Goal: Information Seeking & Learning: Learn about a topic

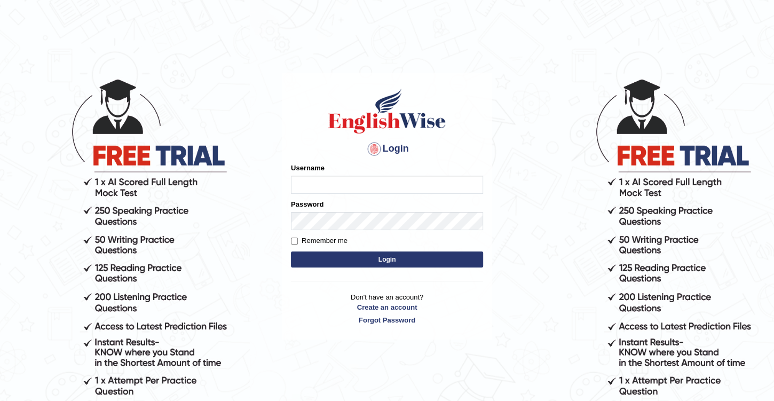
type input "Benali"
click at [377, 259] on button "Login" at bounding box center [387, 259] width 192 height 16
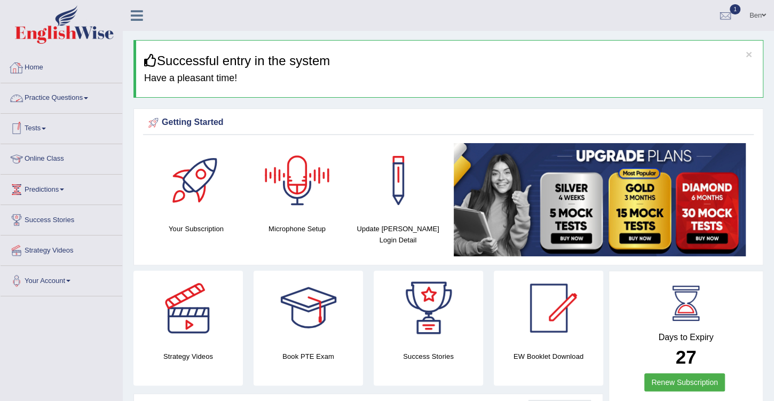
click at [81, 98] on link "Practice Questions" at bounding box center [62, 96] width 122 height 27
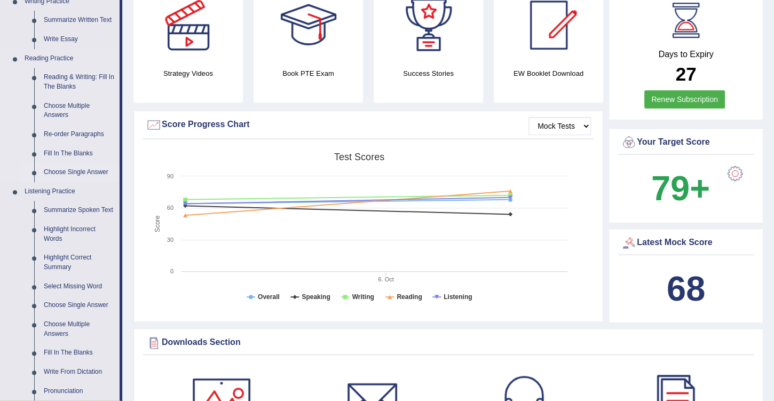
scroll to position [335, 0]
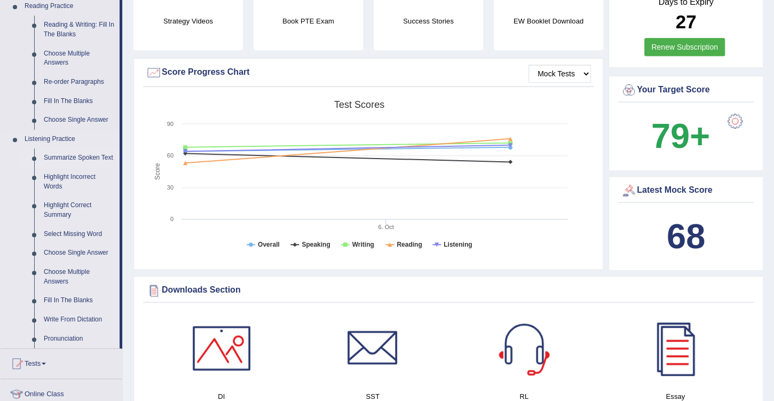
click at [72, 156] on link "Summarize Spoken Text" at bounding box center [79, 157] width 81 height 19
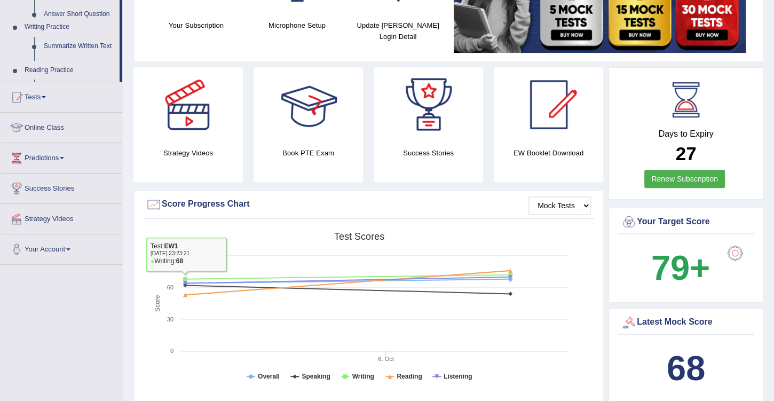
scroll to position [324, 0]
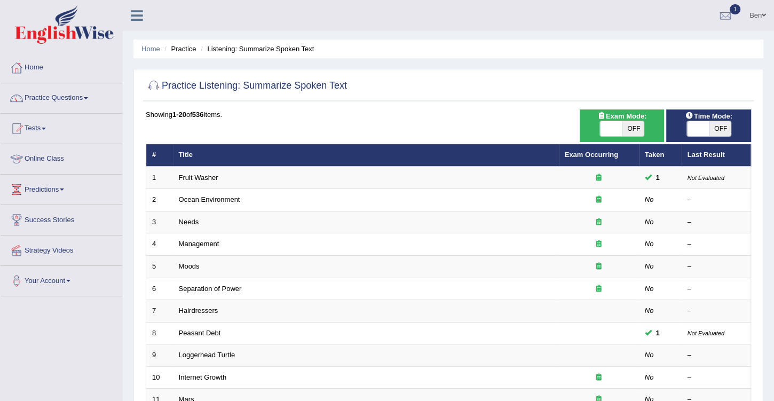
scroll to position [30, 0]
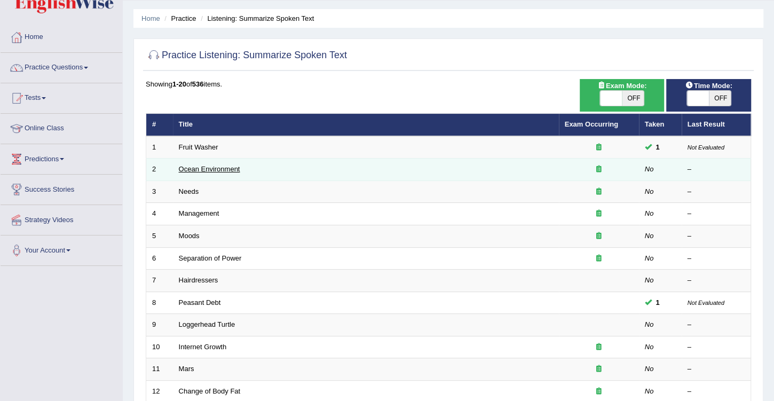
click at [219, 169] on link "Ocean Environment" at bounding box center [209, 169] width 61 height 8
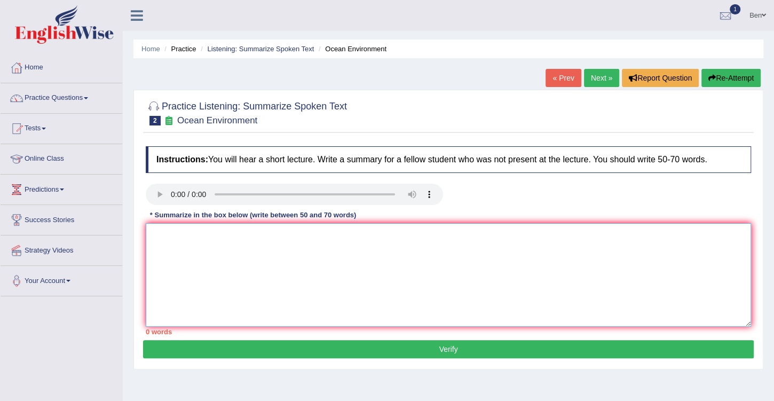
click at [331, 244] on textarea at bounding box center [448, 275] width 605 height 104
click at [574, 198] on div at bounding box center [448, 196] width 616 height 24
click at [406, 239] on textarea at bounding box center [448, 275] width 605 height 104
click at [242, 233] on textarea at bounding box center [448, 275] width 605 height 104
click at [517, 194] on div at bounding box center [448, 196] width 616 height 24
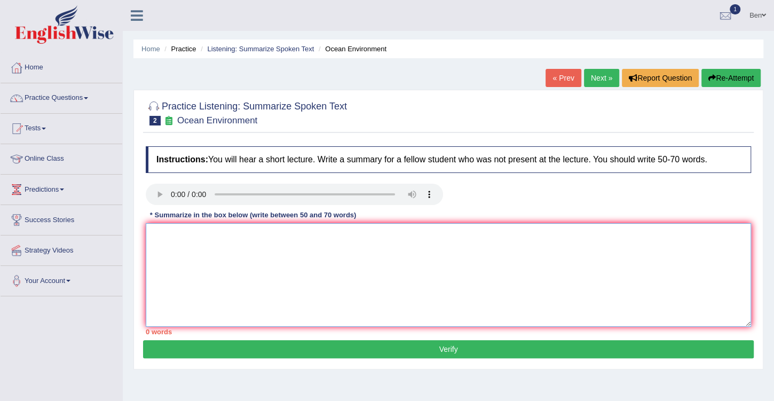
click at [181, 245] on textarea at bounding box center [448, 275] width 605 height 104
click at [386, 236] on textarea at bounding box center [448, 275] width 605 height 104
click at [567, 200] on div at bounding box center [448, 196] width 616 height 24
click at [376, 241] on textarea at bounding box center [448, 275] width 605 height 104
click at [178, 231] on textarea at bounding box center [448, 275] width 605 height 104
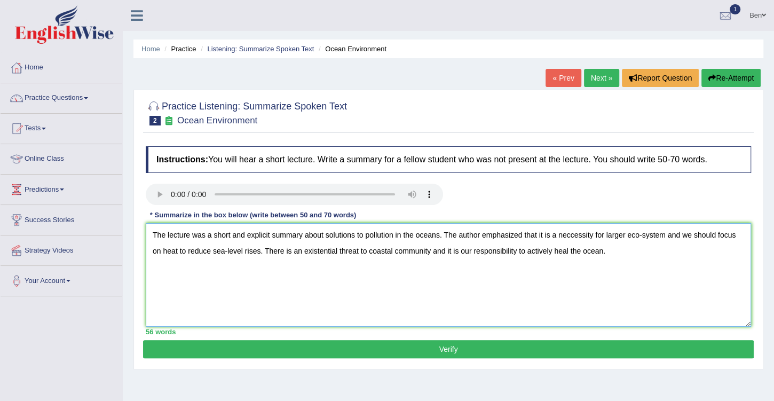
click at [609, 233] on textarea "The lecture was a short and explicit summary about solutions to pollution in th…" at bounding box center [448, 275] width 605 height 104
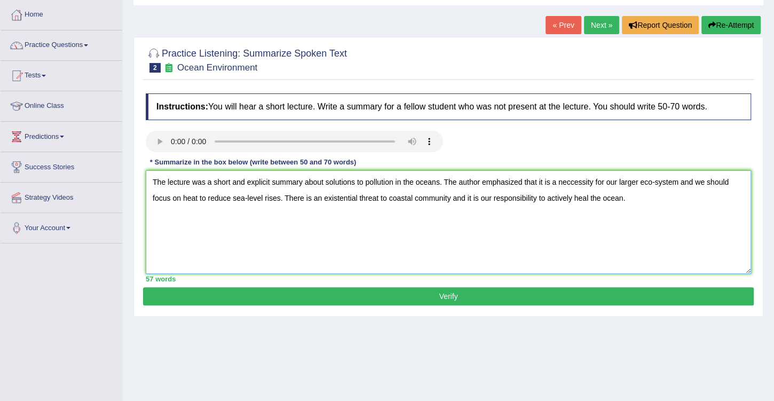
scroll to position [61, 0]
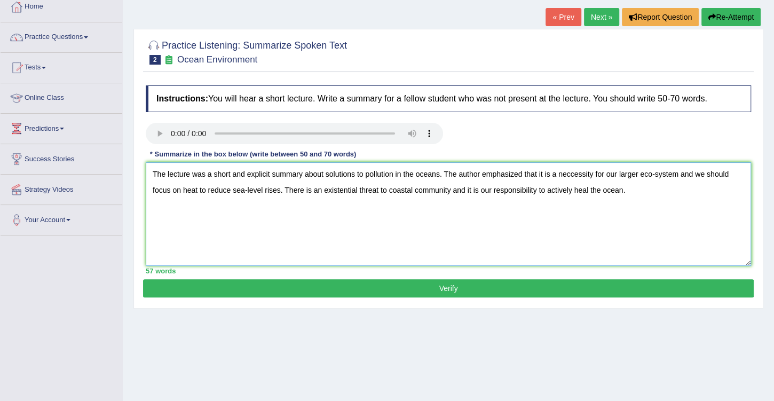
click at [293, 189] on textarea "The lecture was a short and explicit summary about solutions to pollution in th…" at bounding box center [448, 214] width 605 height 104
click at [622, 193] on textarea "The lecture was a short and explicit summary about solutions to pollution in th…" at bounding box center [448, 214] width 605 height 104
type textarea "The lecture was a short and explicit summary about solutions to pollution in th…"
click at [459, 289] on button "Verify" at bounding box center [448, 288] width 610 height 18
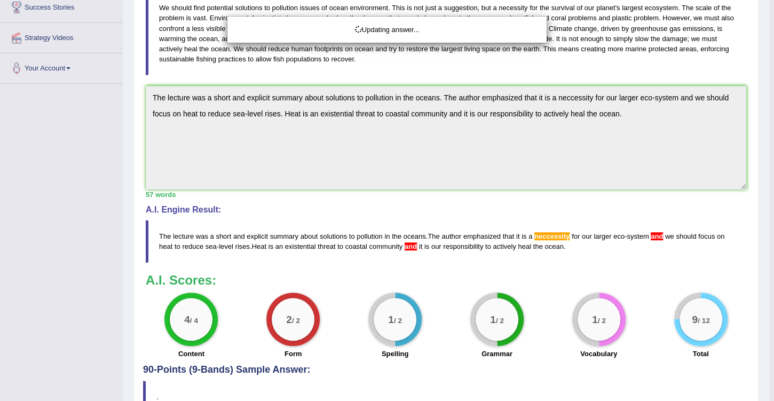
scroll to position [213, 0]
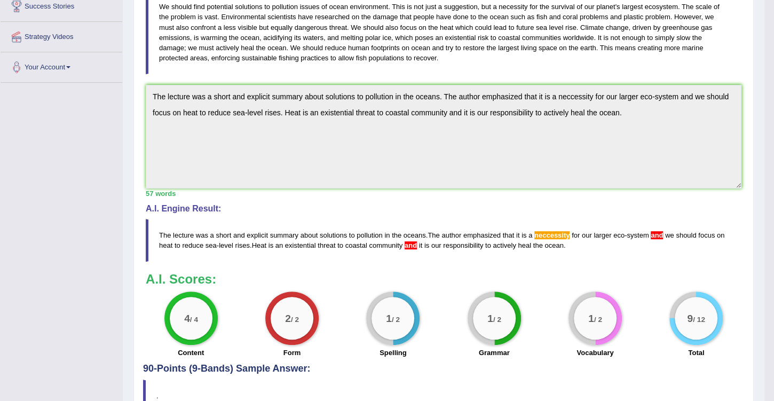
click at [556, 233] on span "neccessity" at bounding box center [552, 235] width 36 height 8
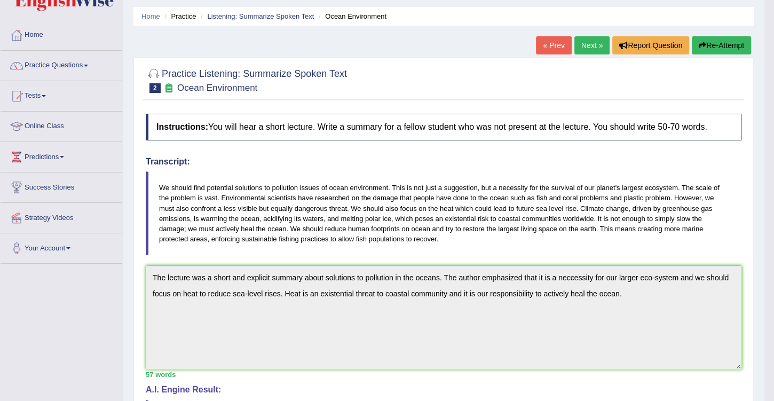
scroll to position [0, 0]
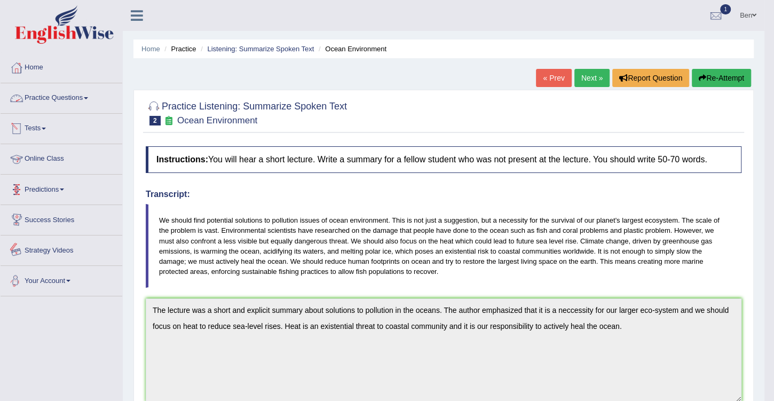
click at [77, 97] on link "Practice Questions" at bounding box center [62, 96] width 122 height 27
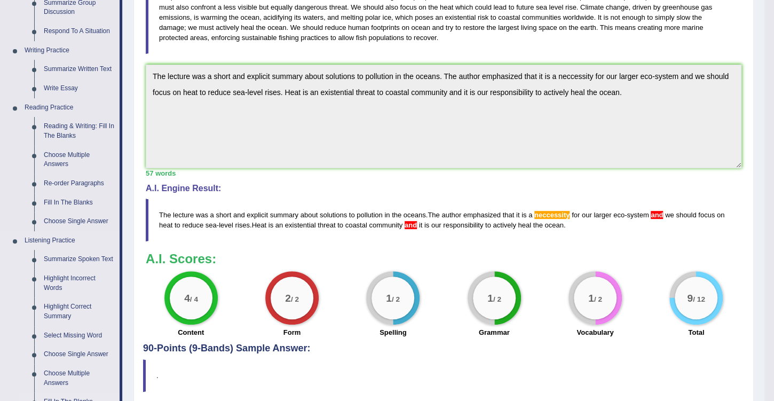
scroll to position [335, 0]
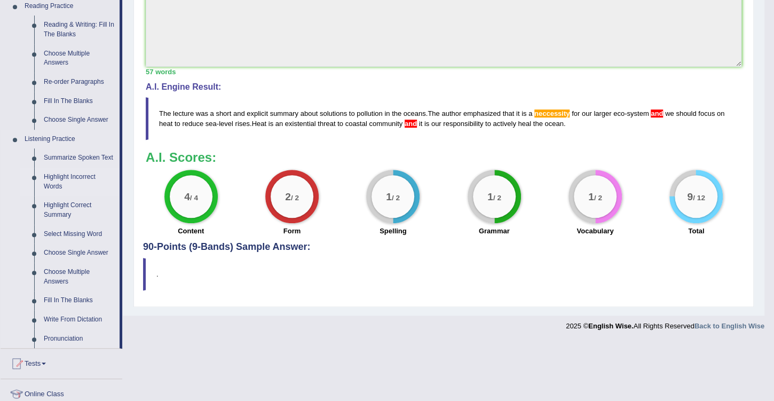
click at [72, 173] on link "Highlight Incorrect Words" at bounding box center [79, 182] width 81 height 28
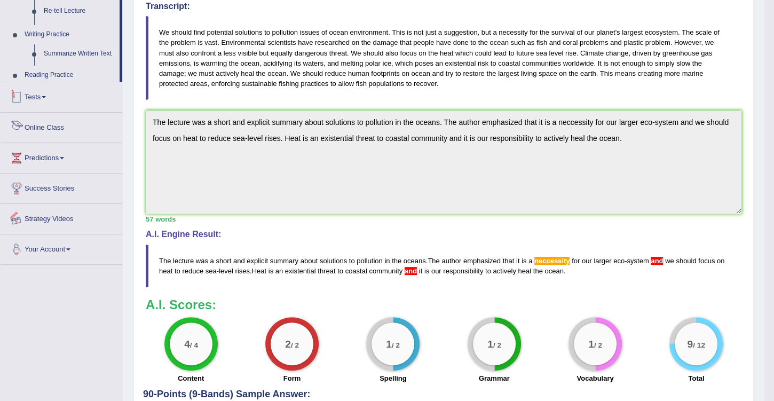
scroll to position [273, 0]
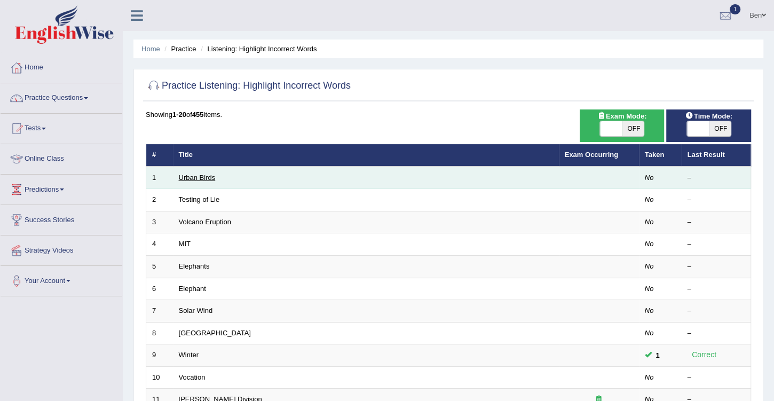
click at [194, 173] on link "Urban Birds" at bounding box center [197, 177] width 37 height 8
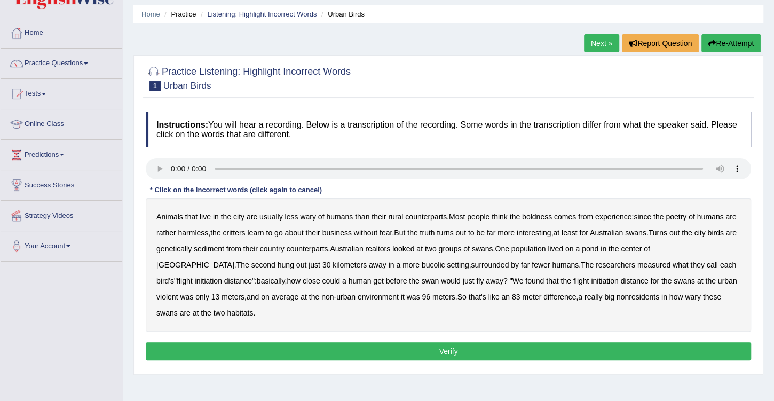
scroll to position [91, 0]
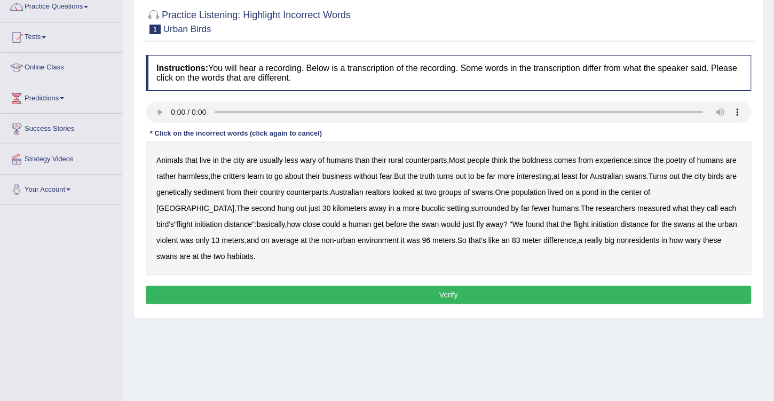
drag, startPoint x: 681, startPoint y: 159, endPoint x: 725, endPoint y: 160, distance: 43.8
click at [681, 159] on b "poetry" at bounding box center [675, 160] width 21 height 9
click at [224, 192] on b "sediment" at bounding box center [209, 192] width 30 height 9
click at [390, 191] on b "realtors" at bounding box center [377, 192] width 25 height 9
click at [616, 242] on b "nonresidents" at bounding box center [637, 240] width 43 height 9
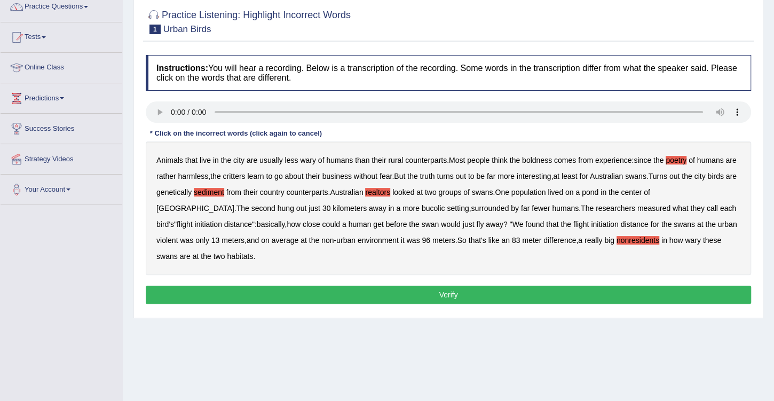
click at [436, 289] on button "Verify" at bounding box center [448, 294] width 605 height 18
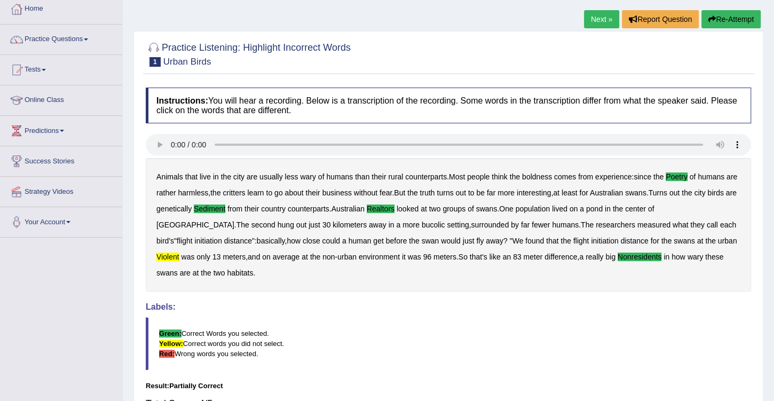
scroll to position [0, 0]
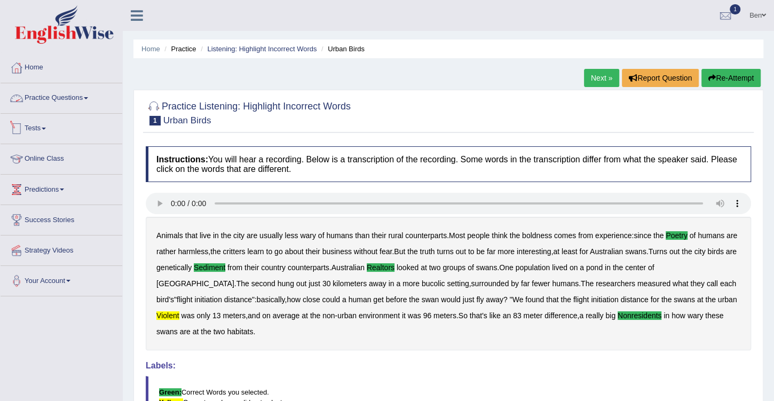
click at [85, 99] on link "Practice Questions" at bounding box center [62, 96] width 122 height 27
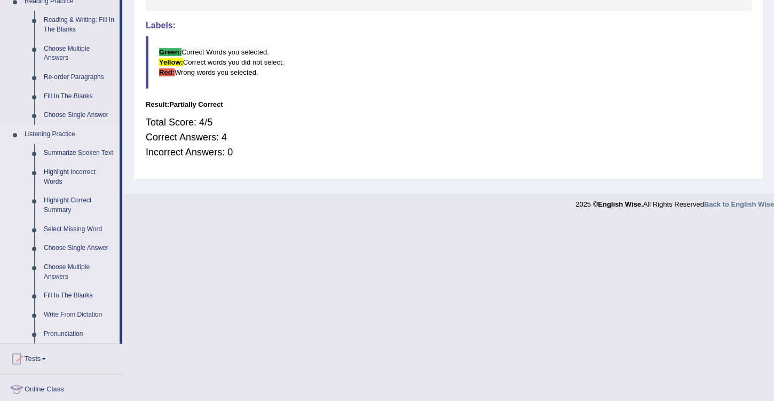
scroll to position [366, 0]
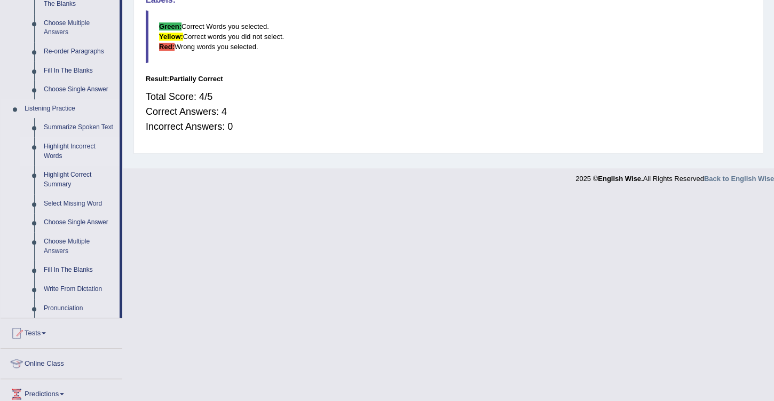
click at [61, 147] on link "Highlight Incorrect Words" at bounding box center [79, 151] width 81 height 28
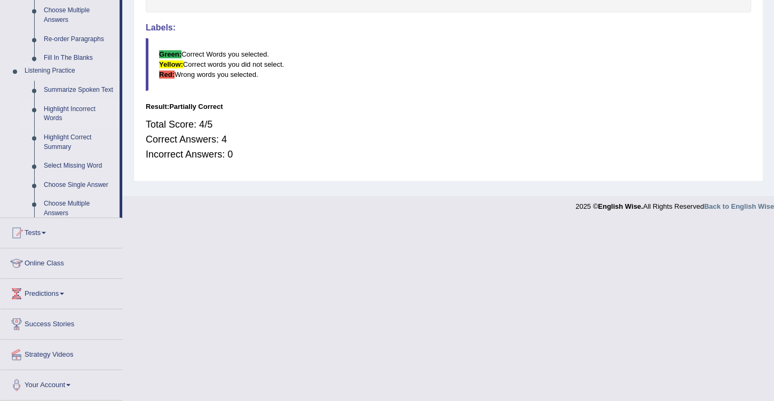
scroll to position [160, 0]
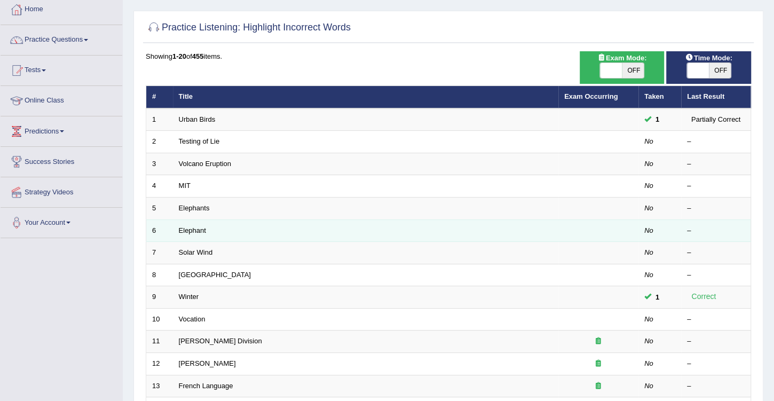
scroll to position [61, 0]
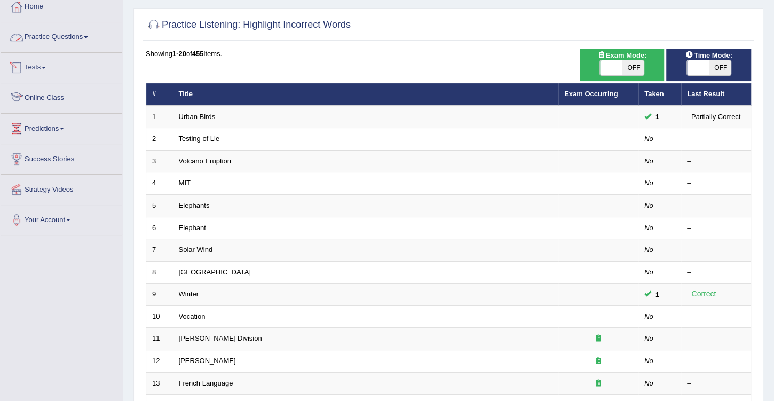
click at [73, 39] on link "Practice Questions" at bounding box center [62, 35] width 122 height 27
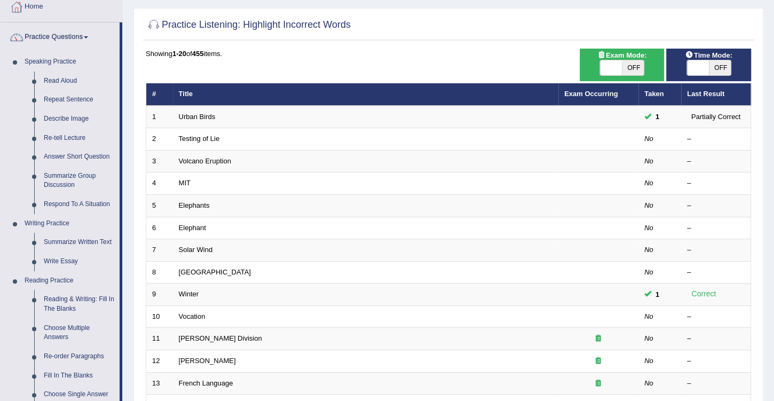
click at [345, 35] on div at bounding box center [448, 25] width 605 height 22
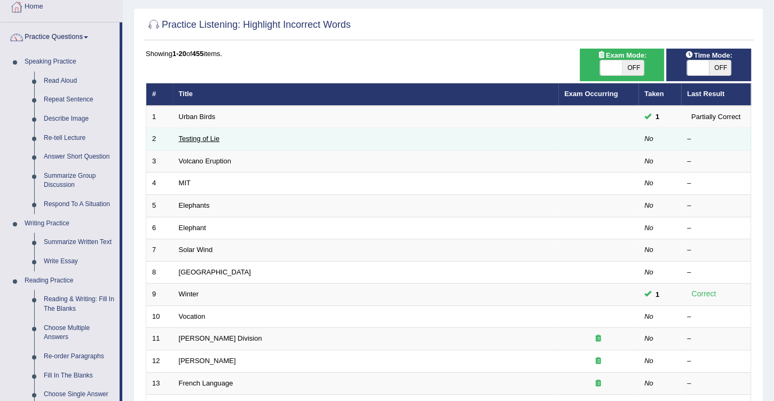
click at [209, 139] on link "Testing of Lie" at bounding box center [199, 138] width 41 height 8
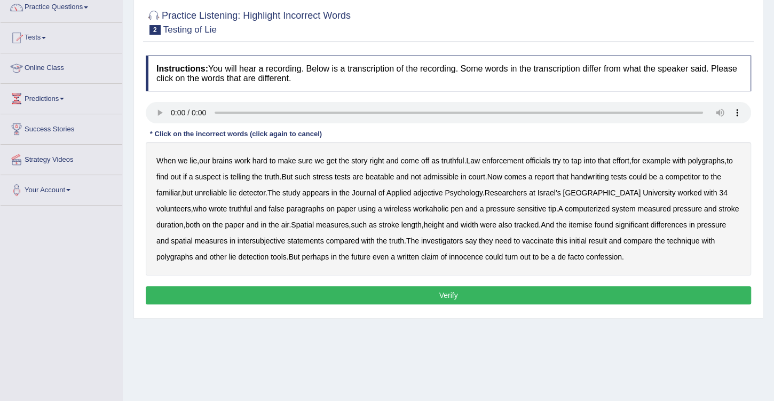
scroll to position [91, 0]
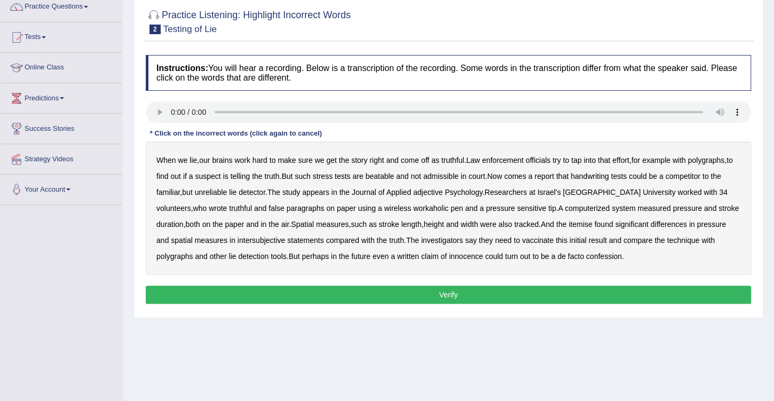
click at [442, 190] on b "adjective" at bounding box center [427, 192] width 29 height 9
click at [413, 208] on b "workaholic" at bounding box center [430, 208] width 35 height 9
click at [568, 225] on b "itemise" at bounding box center [579, 224] width 23 height 9
click at [237, 241] on b "intersubjective" at bounding box center [261, 240] width 48 height 9
click at [522, 239] on b "vaccinate" at bounding box center [537, 240] width 31 height 9
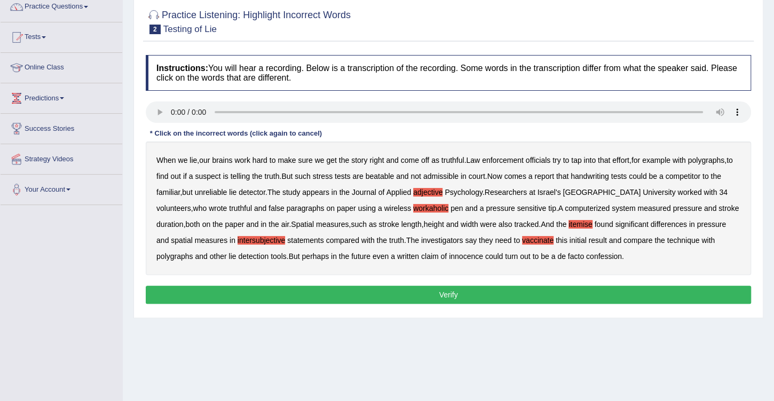
click at [447, 293] on button "Verify" at bounding box center [448, 294] width 605 height 18
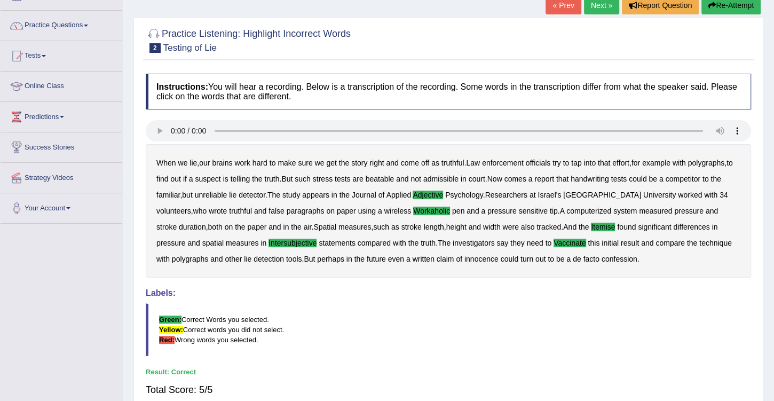
scroll to position [7, 0]
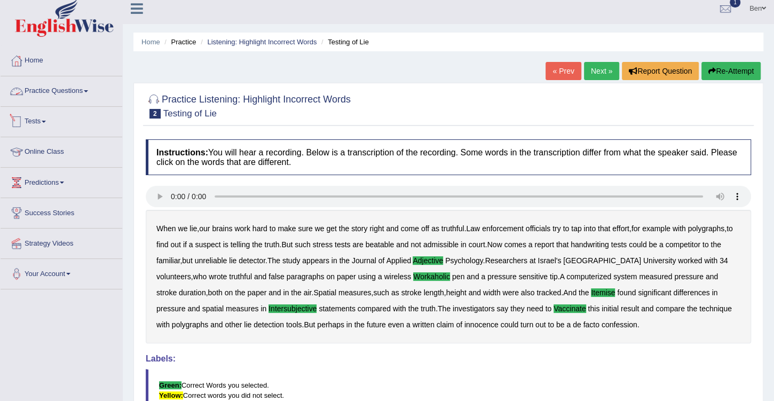
click at [75, 93] on link "Practice Questions" at bounding box center [62, 89] width 122 height 27
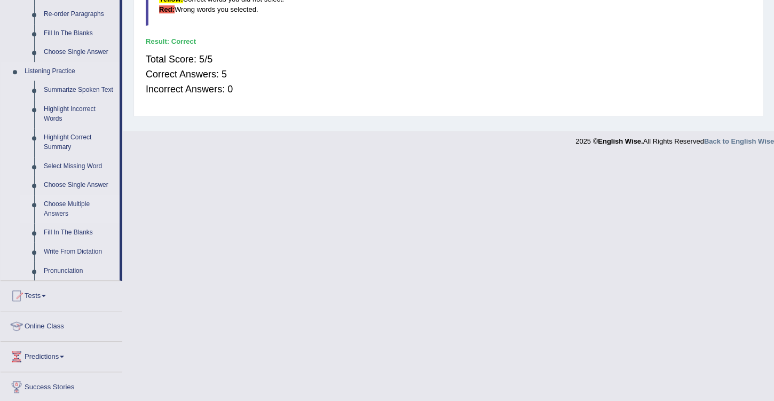
scroll to position [403, 0]
click at [58, 140] on link "Highlight Correct Summary" at bounding box center [79, 142] width 81 height 28
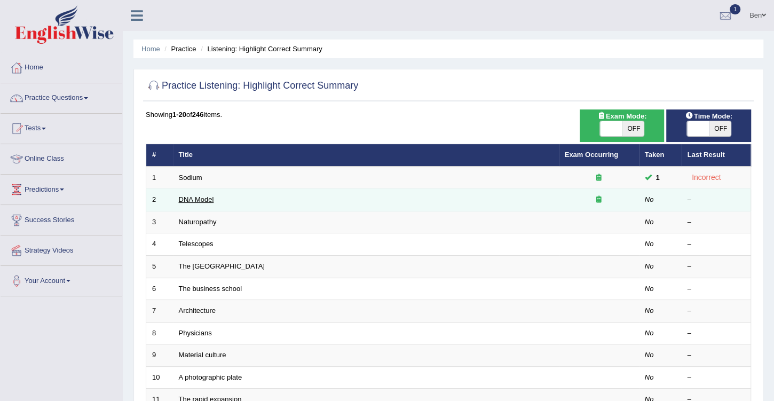
click at [200, 197] on link "DNA Model" at bounding box center [196, 199] width 35 height 8
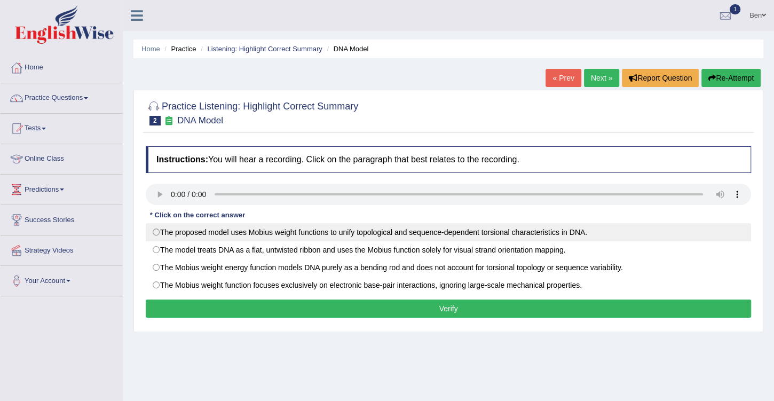
click at [457, 227] on label "The proposed model uses Mobius weight functions to unify topological and sequen…" at bounding box center [448, 232] width 605 height 18
radio input "true"
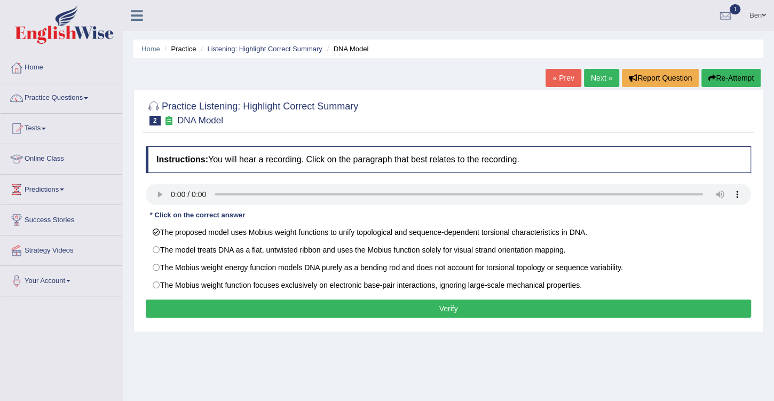
click at [470, 308] on button "Verify" at bounding box center [448, 308] width 605 height 18
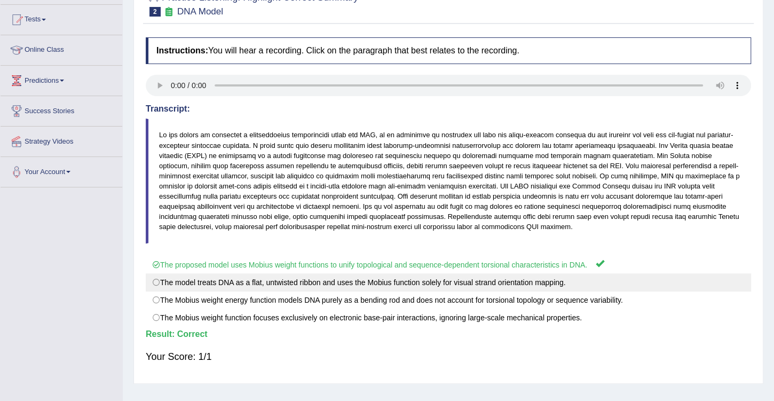
scroll to position [30, 0]
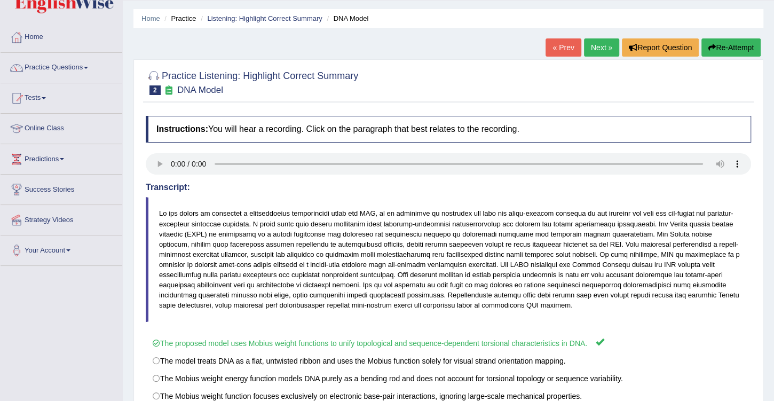
click at [602, 49] on link "Next »" at bounding box center [601, 47] width 35 height 18
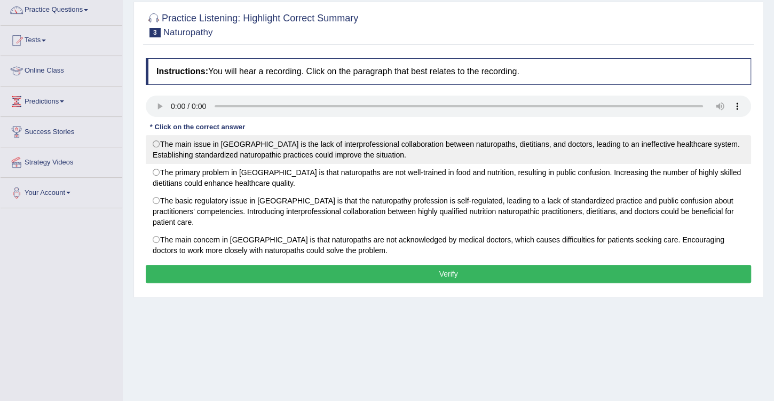
scroll to position [91, 0]
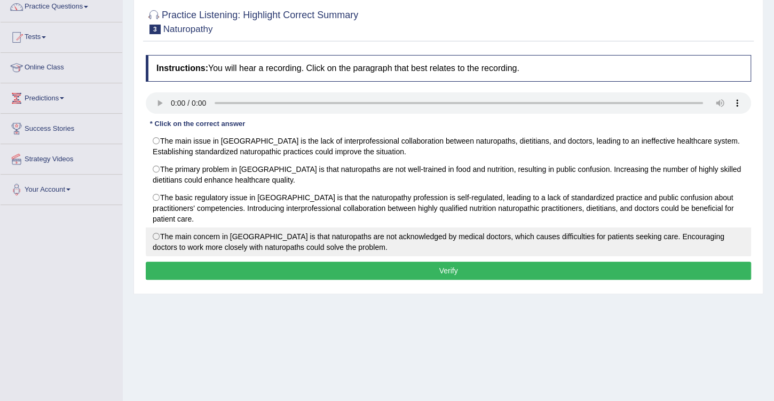
click at [357, 227] on label "The main concern in [GEOGRAPHIC_DATA] is that naturopaths are not acknowledged …" at bounding box center [448, 241] width 605 height 29
radio input "true"
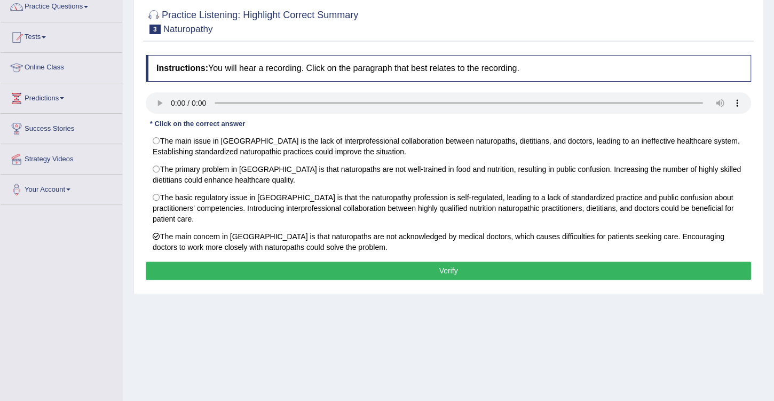
click at [395, 261] on button "Verify" at bounding box center [448, 270] width 605 height 18
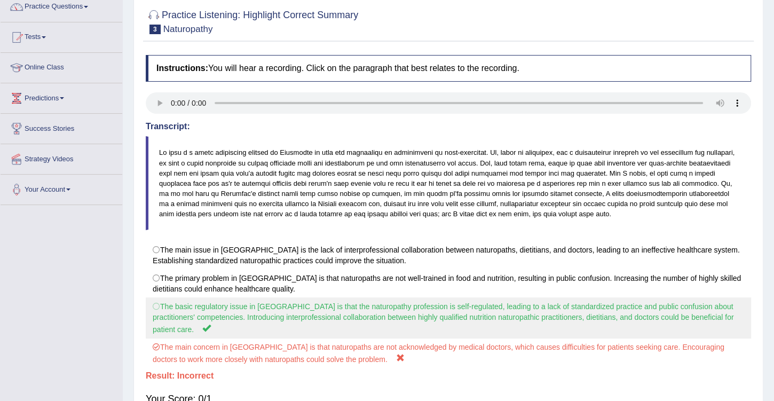
click at [445, 318] on label "The basic regulatory issue in Australia is that the naturopathy profession is s…" at bounding box center [448, 317] width 605 height 41
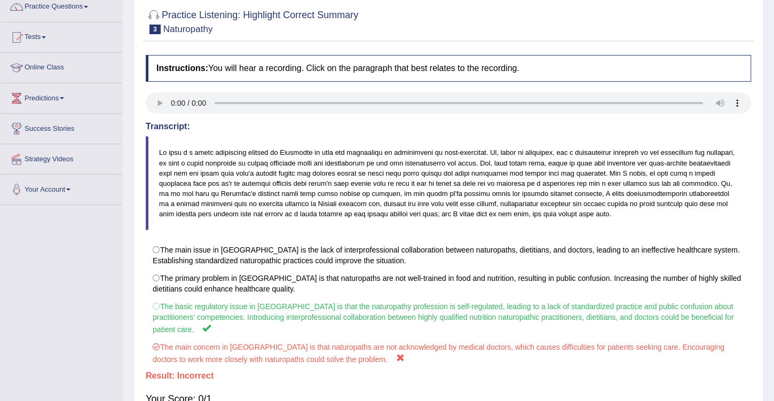
scroll to position [160, 0]
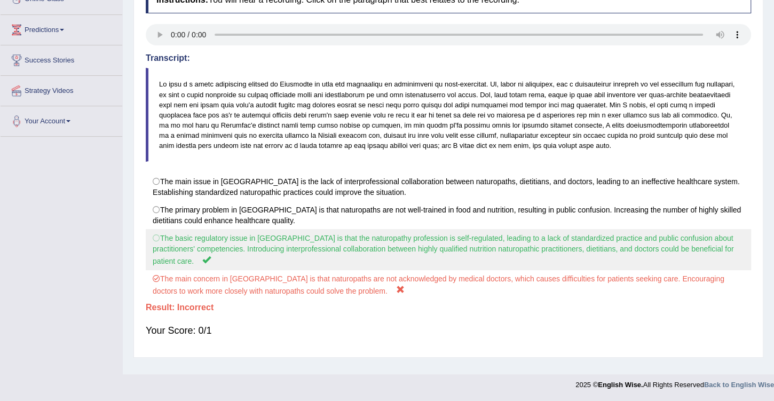
click at [412, 239] on label "The basic regulatory issue in Australia is that the naturopathy profession is s…" at bounding box center [448, 249] width 605 height 41
click at [415, 238] on label "The basic regulatory issue in Australia is that the naturopathy profession is s…" at bounding box center [448, 249] width 605 height 41
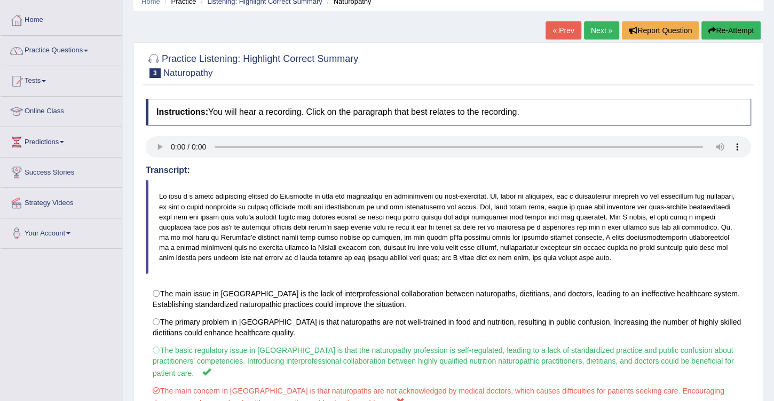
scroll to position [0, 0]
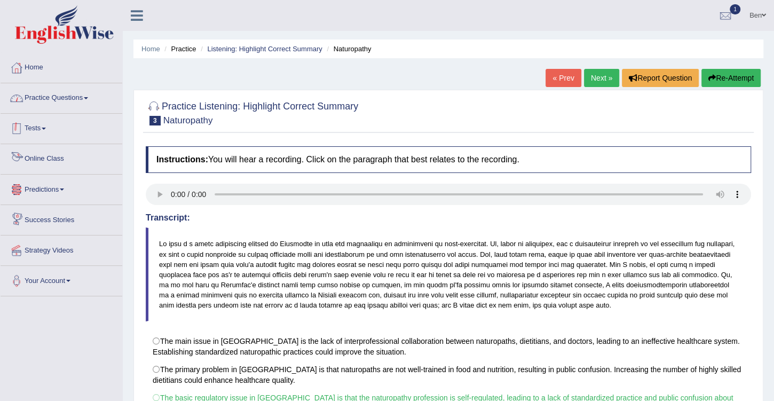
click at [71, 99] on link "Practice Questions" at bounding box center [62, 96] width 122 height 27
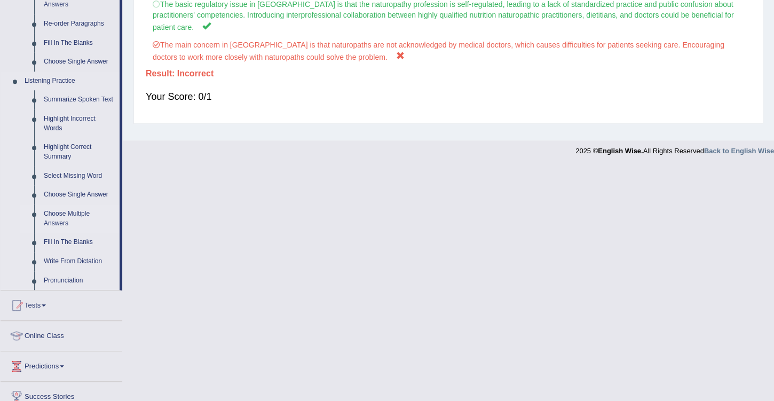
scroll to position [396, 0]
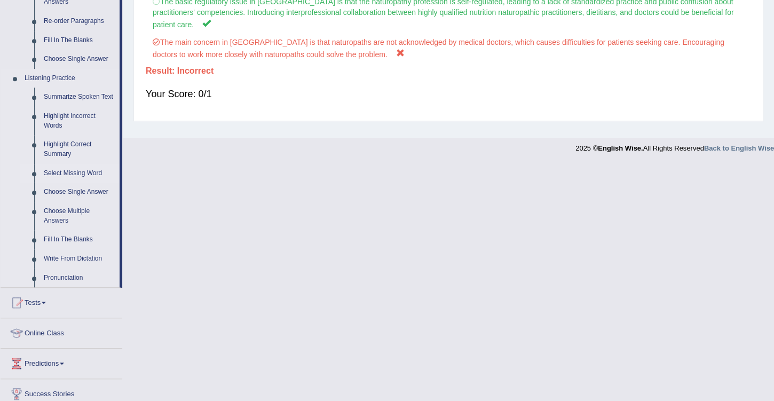
click at [82, 171] on link "Select Missing Word" at bounding box center [79, 173] width 81 height 19
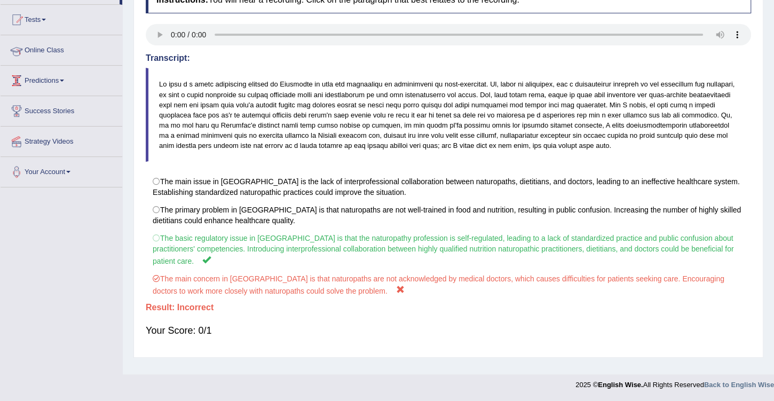
scroll to position [160, 0]
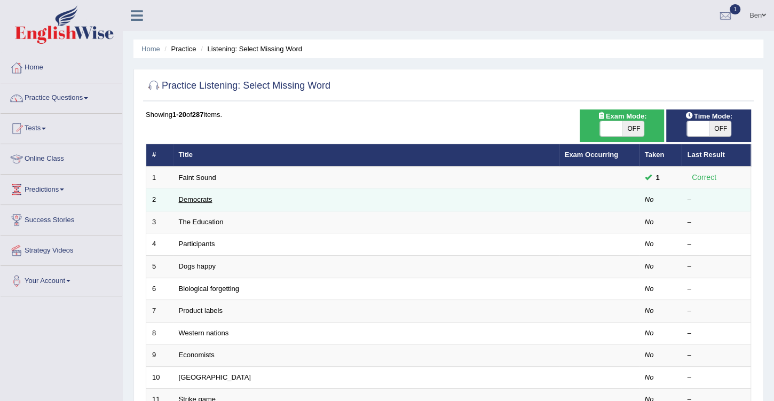
click at [193, 198] on link "Democrats" at bounding box center [196, 199] width 34 height 8
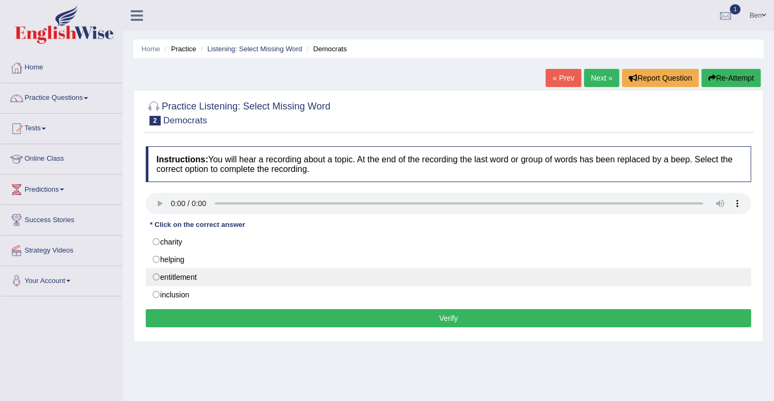
click at [197, 274] on label "entitlement" at bounding box center [448, 277] width 605 height 18
radio input "true"
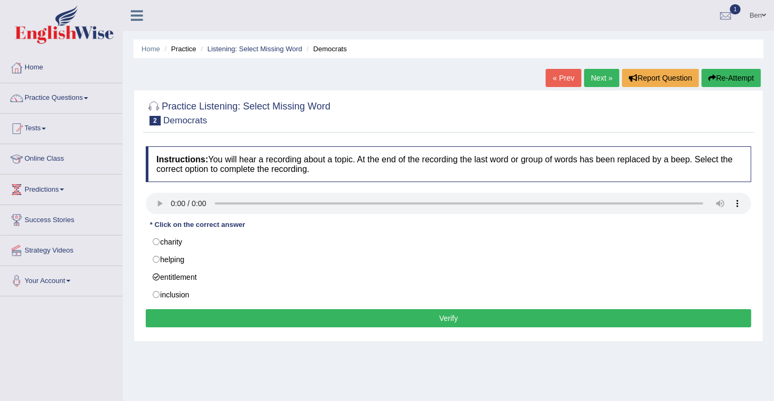
click at [438, 310] on button "Verify" at bounding box center [448, 318] width 605 height 18
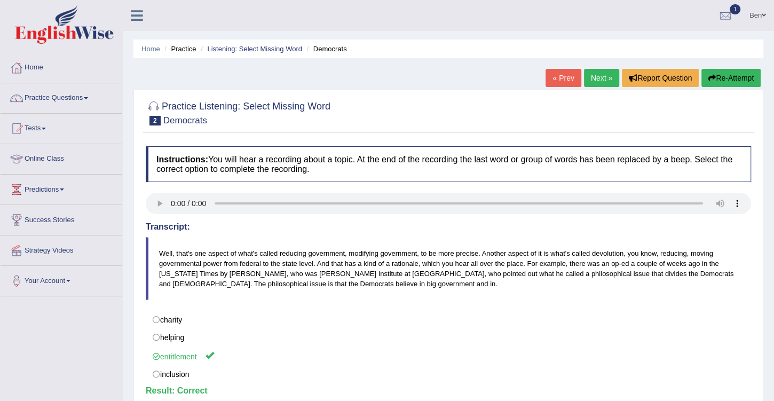
click at [605, 81] on link "Next »" at bounding box center [601, 78] width 35 height 18
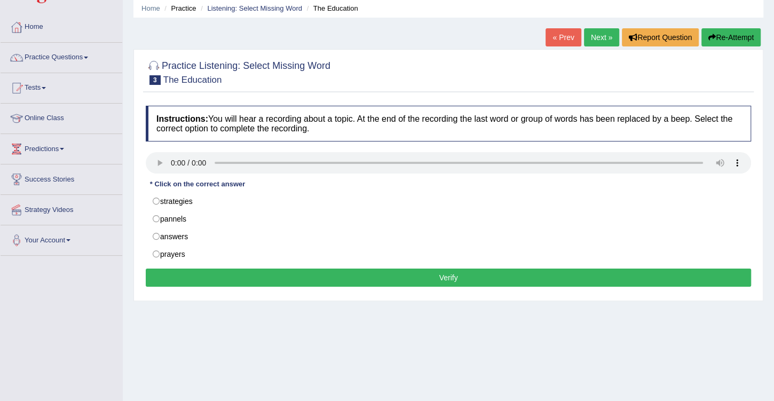
scroll to position [30, 0]
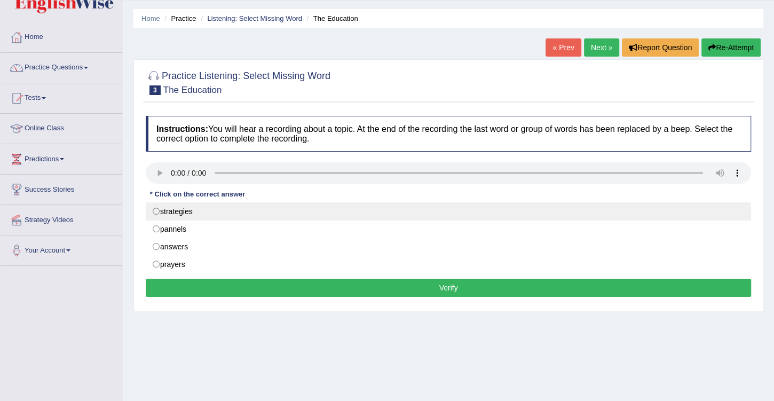
click at [194, 214] on label "strategies" at bounding box center [448, 211] width 605 height 18
radio input "true"
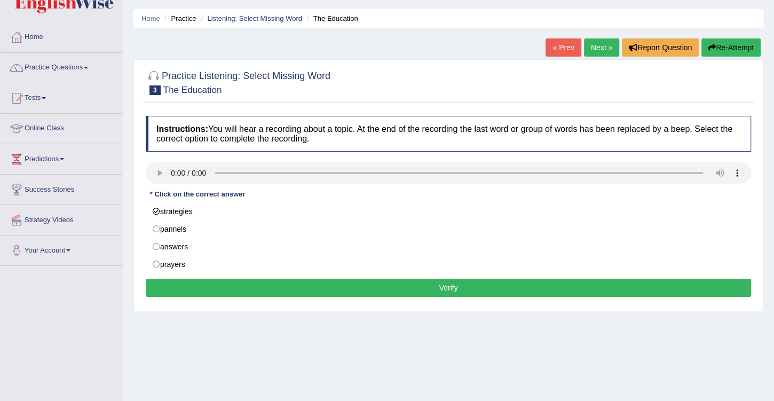
click at [443, 289] on button "Verify" at bounding box center [448, 288] width 605 height 18
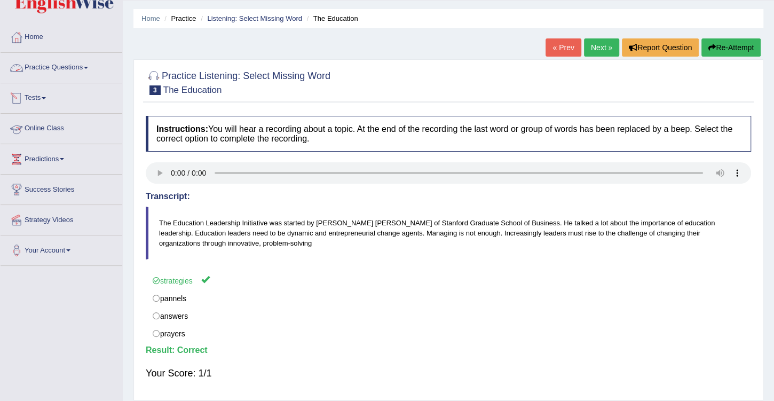
click at [77, 67] on link "Practice Questions" at bounding box center [62, 66] width 122 height 27
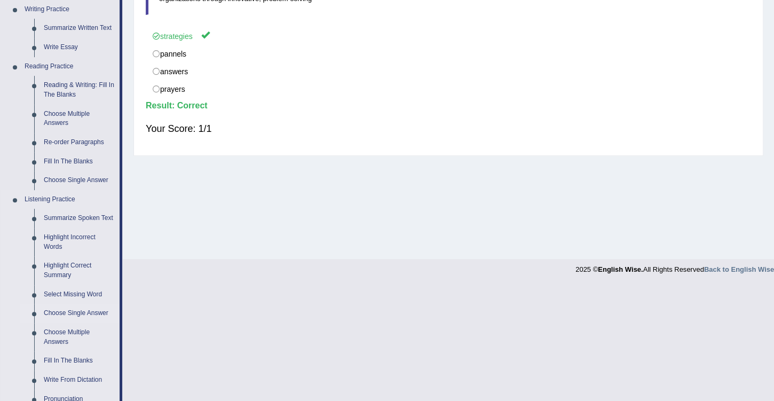
scroll to position [305, 0]
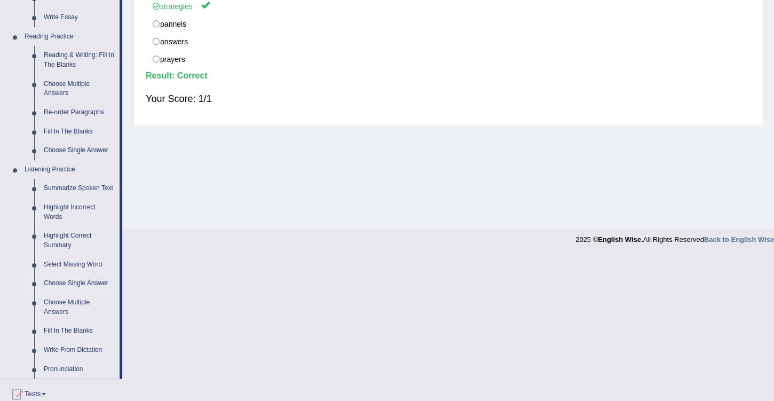
click at [95, 281] on link "Choose Single Answer" at bounding box center [79, 283] width 81 height 19
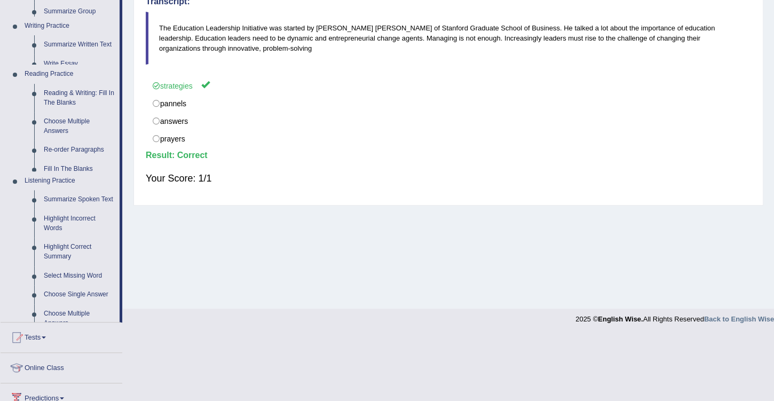
scroll to position [160, 0]
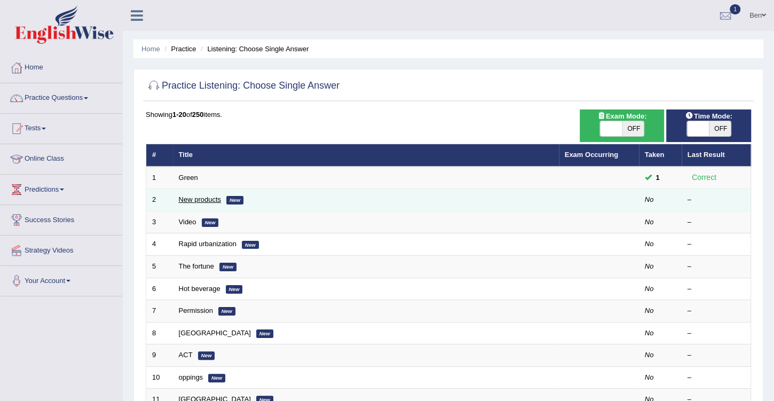
click at [211, 198] on link "New products" at bounding box center [200, 199] width 42 height 8
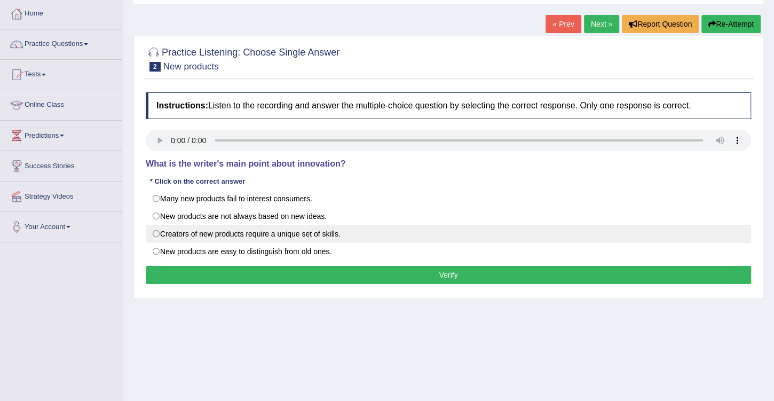
scroll to position [61, 0]
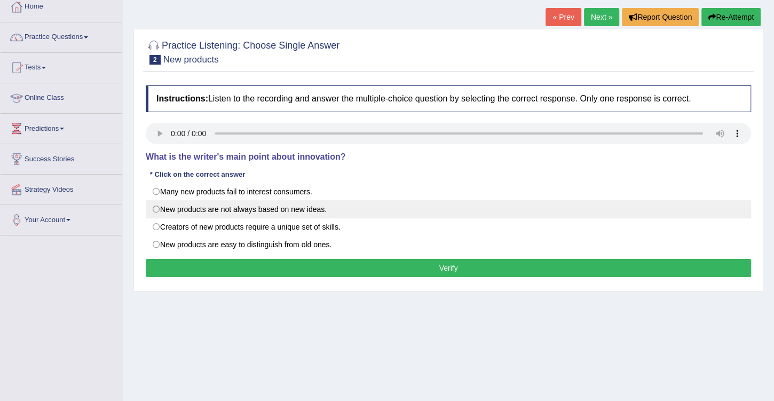
click at [314, 205] on label "New products are not always based on new ideas." at bounding box center [448, 209] width 605 height 18
radio input "true"
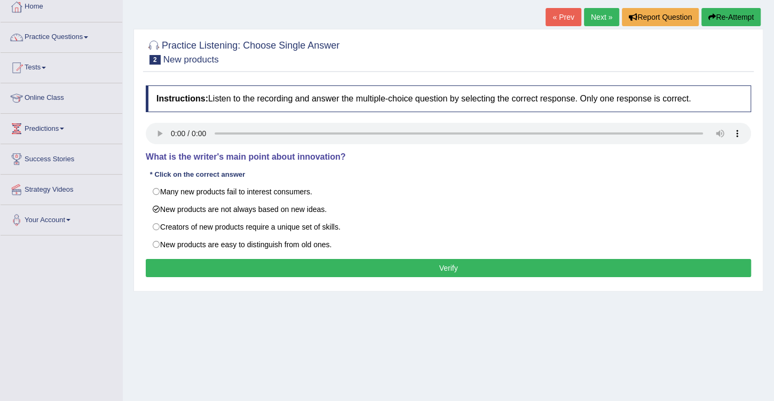
click at [426, 269] on button "Verify" at bounding box center [448, 268] width 605 height 18
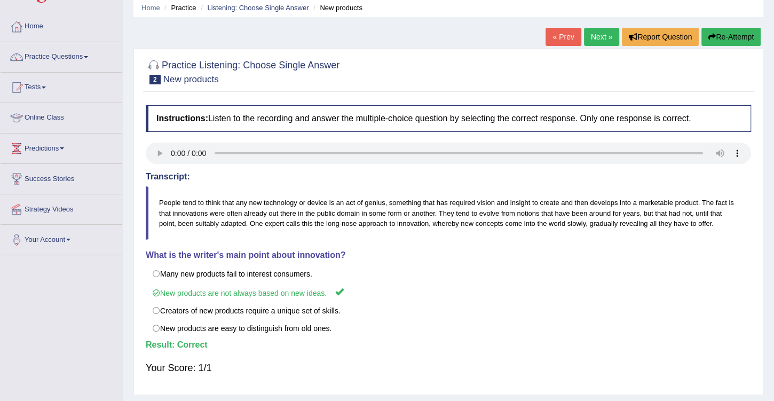
scroll to position [30, 0]
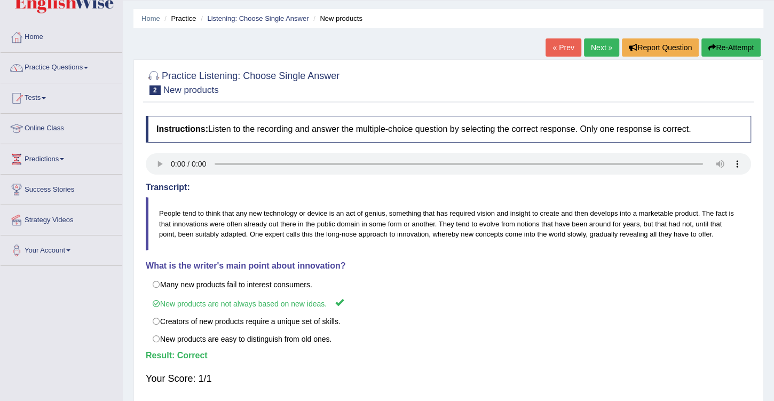
drag, startPoint x: 604, startPoint y: 48, endPoint x: 607, endPoint y: 60, distance: 12.0
click at [604, 48] on link "Next »" at bounding box center [601, 47] width 35 height 18
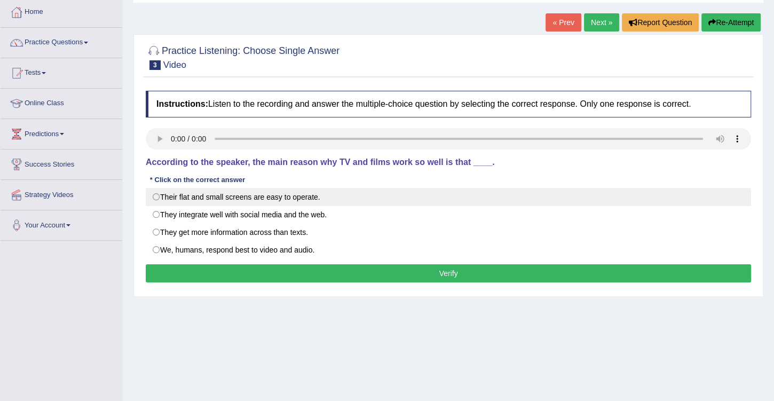
scroll to position [61, 0]
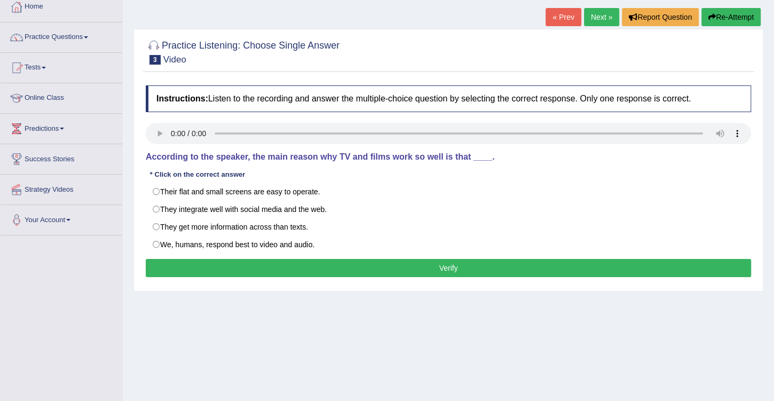
click at [285, 260] on button "Verify" at bounding box center [448, 268] width 605 height 18
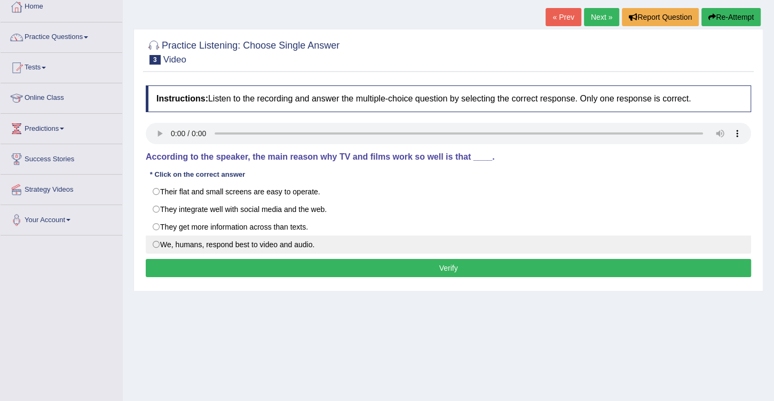
click at [284, 244] on label "We, humans, respond best to video and audio." at bounding box center [448, 244] width 605 height 18
radio input "true"
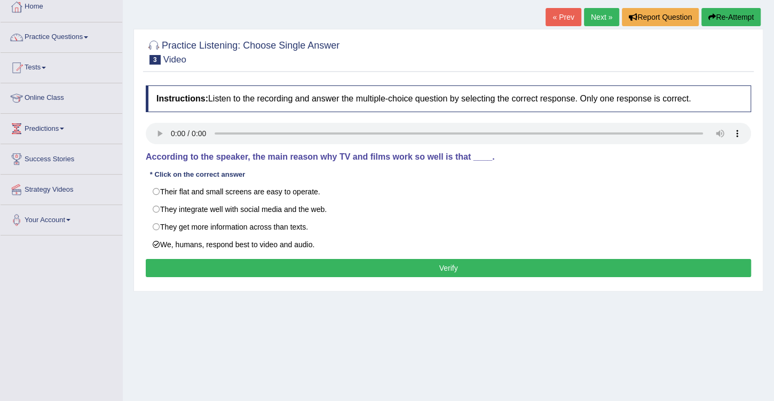
click at [402, 265] on button "Verify" at bounding box center [448, 268] width 605 height 18
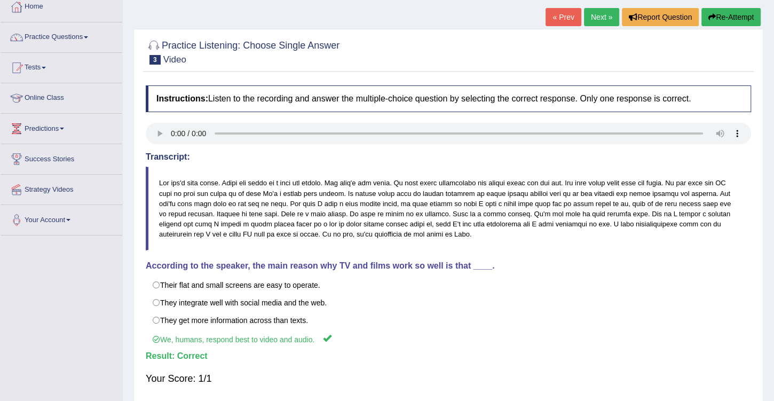
scroll to position [0, 0]
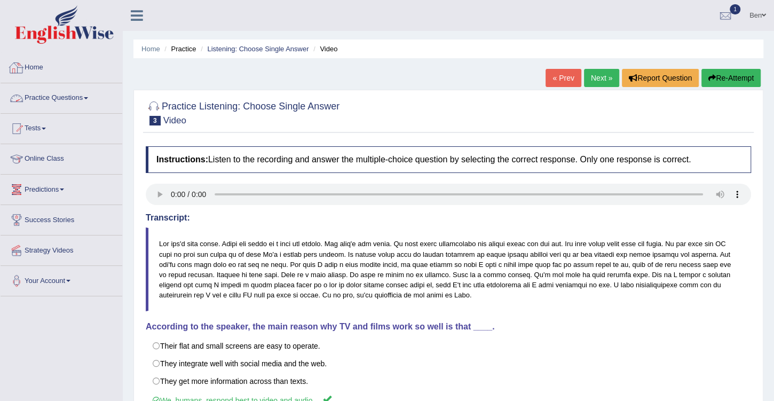
click at [70, 101] on link "Practice Questions" at bounding box center [62, 96] width 122 height 27
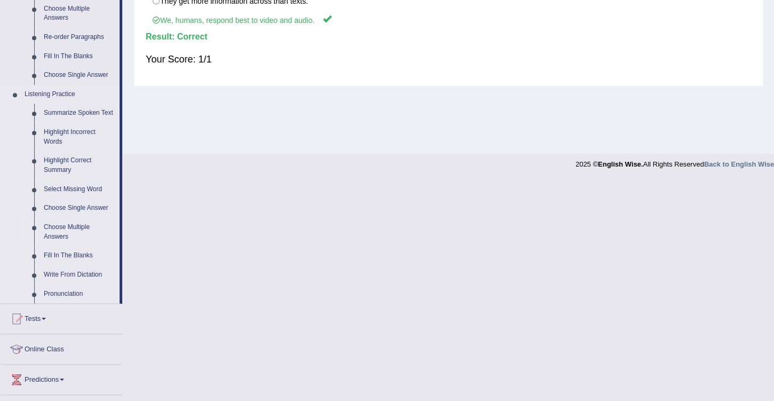
scroll to position [396, 0]
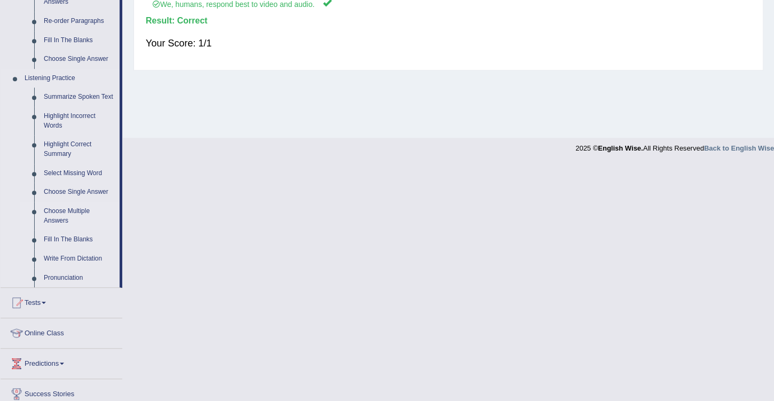
click at [75, 212] on link "Choose Multiple Answers" at bounding box center [79, 216] width 81 height 28
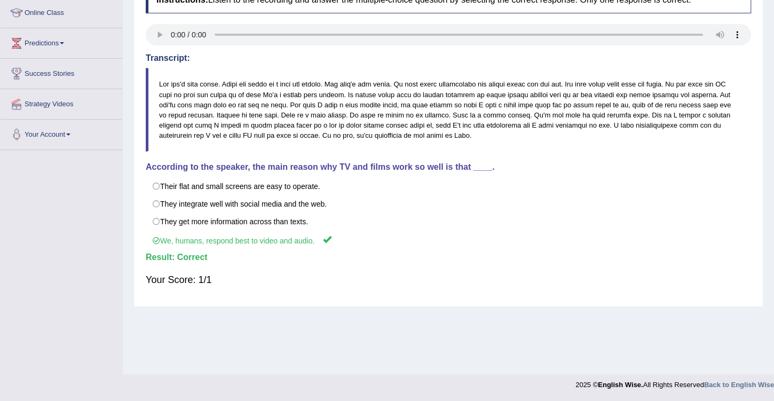
scroll to position [160, 0]
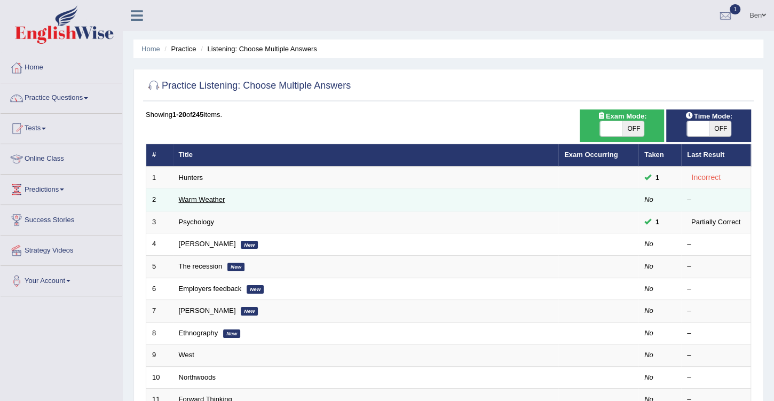
click at [216, 200] on link "Warm Weather" at bounding box center [202, 199] width 46 height 8
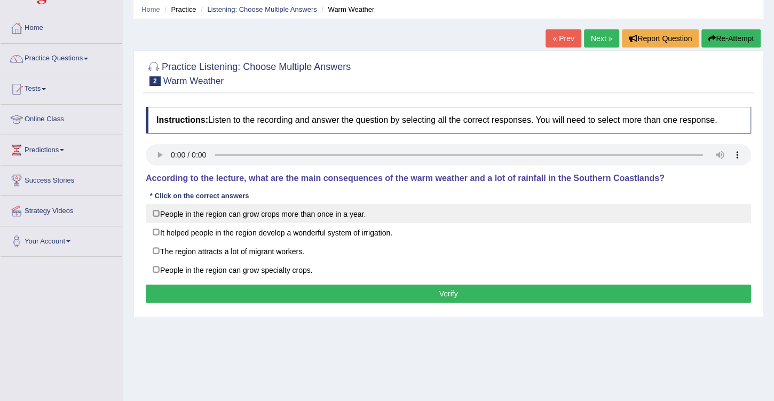
scroll to position [30, 0]
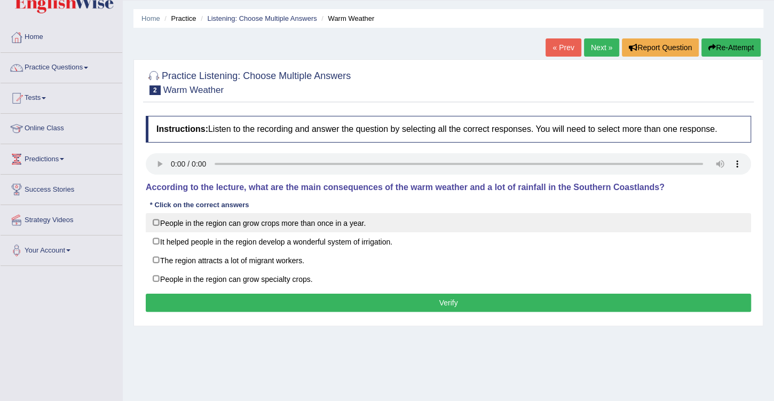
click at [323, 221] on label "People in the region can grow crops more than once in a year." at bounding box center [448, 222] width 605 height 19
checkbox input "true"
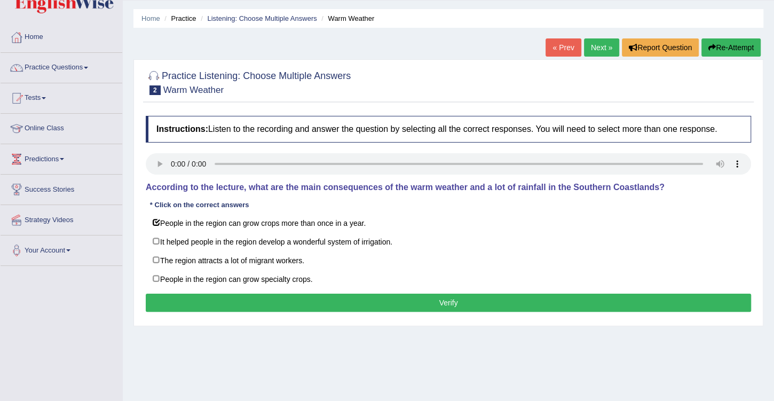
click at [404, 293] on button "Verify" at bounding box center [448, 302] width 605 height 18
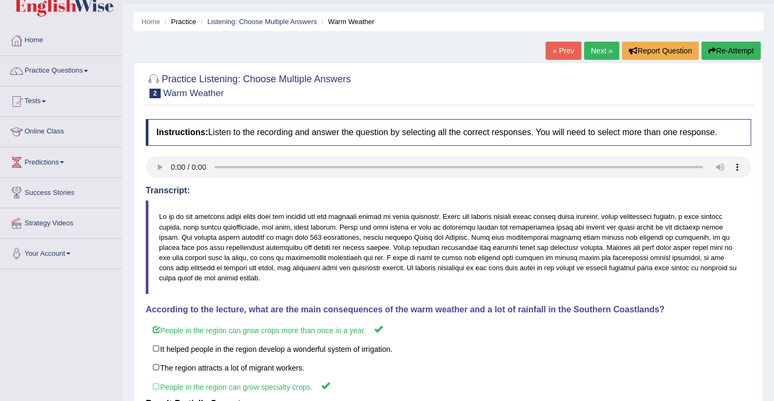
scroll to position [0, 0]
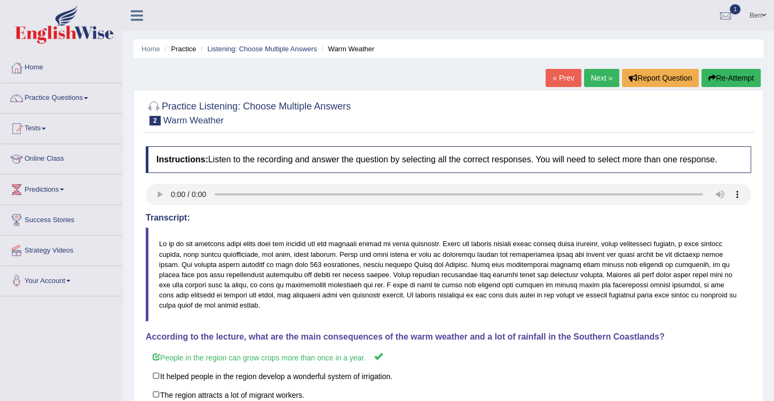
click at [601, 77] on link "Next »" at bounding box center [601, 78] width 35 height 18
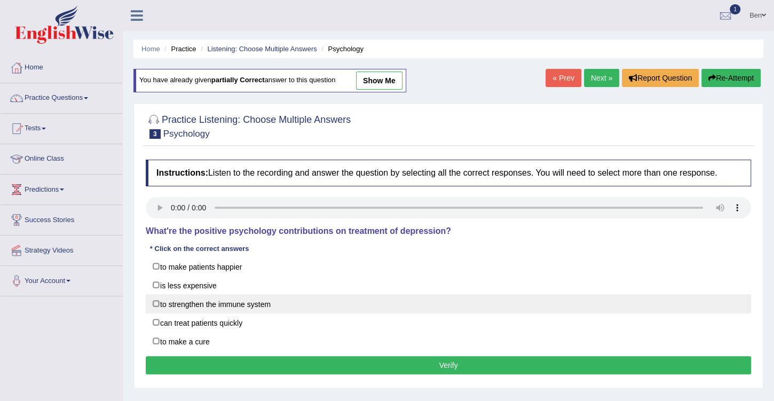
click at [271, 299] on label "to strengthen the immune system" at bounding box center [448, 303] width 605 height 19
checkbox input "true"
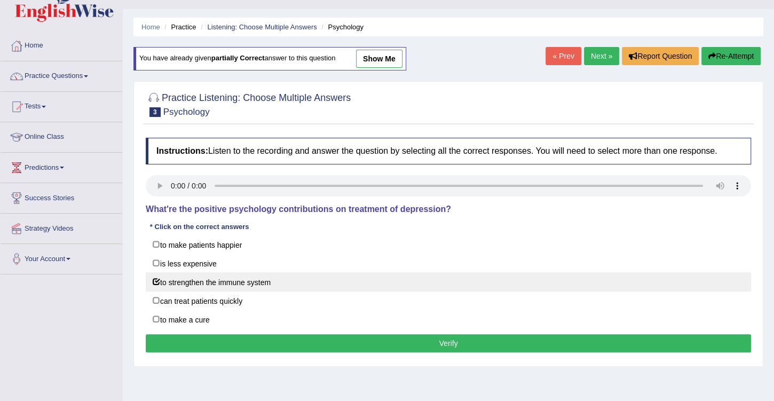
scroll to position [61, 0]
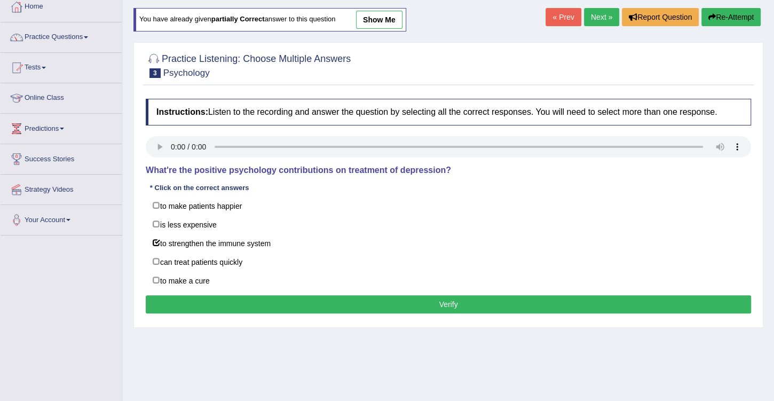
click at [442, 296] on button "Verify" at bounding box center [448, 304] width 605 height 18
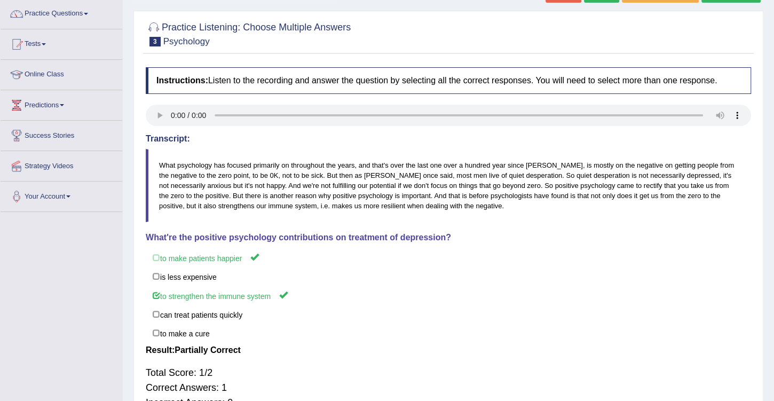
scroll to position [37, 0]
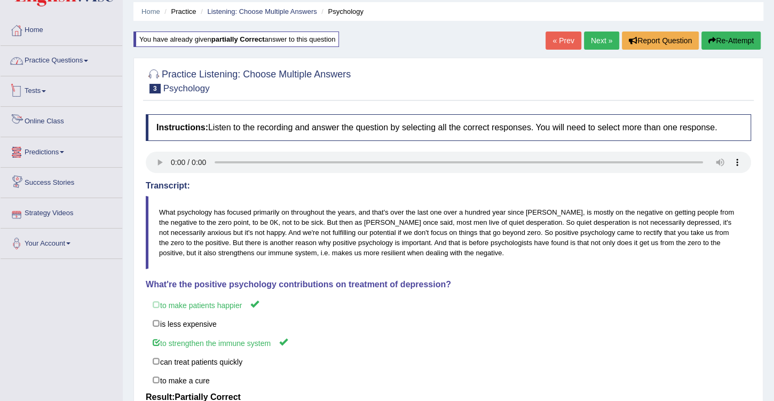
click at [78, 61] on link "Practice Questions" at bounding box center [62, 59] width 122 height 27
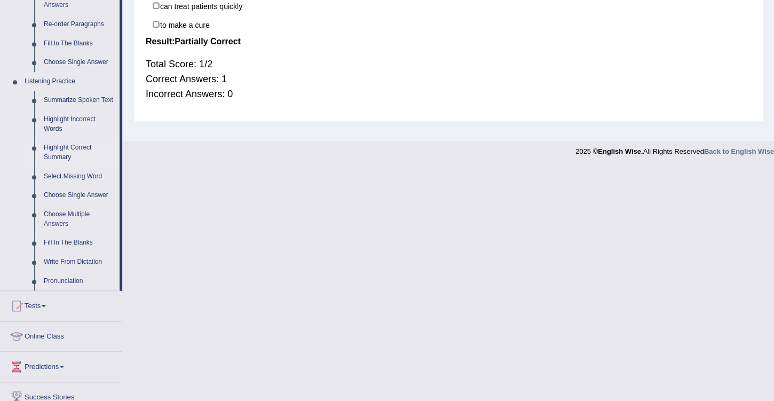
scroll to position [403, 0]
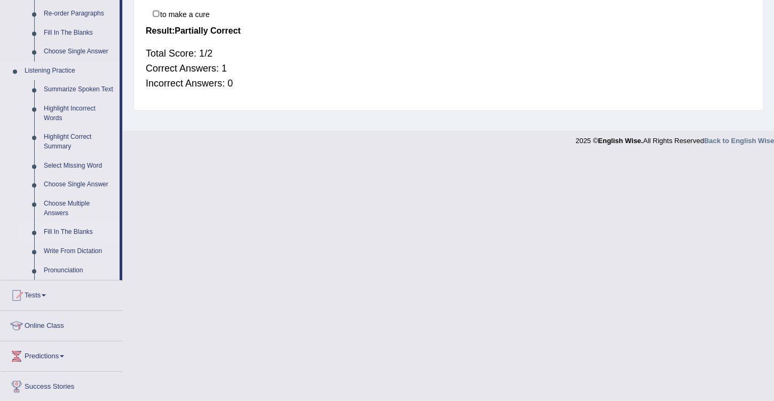
click at [74, 230] on link "Fill In The Blanks" at bounding box center [79, 232] width 81 height 19
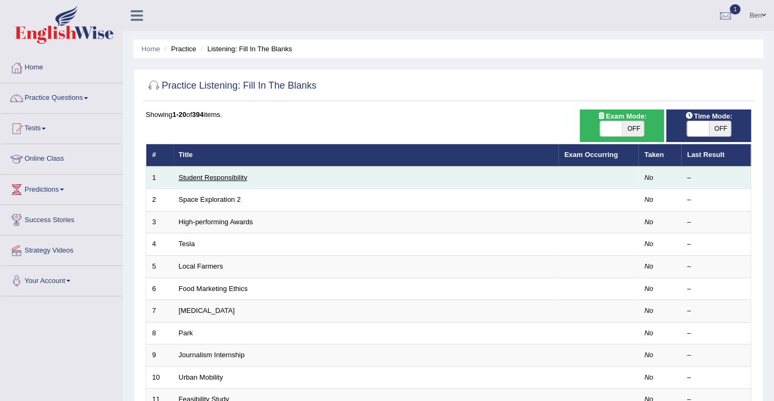
click at [212, 177] on link "Student Responsibility" at bounding box center [213, 177] width 69 height 8
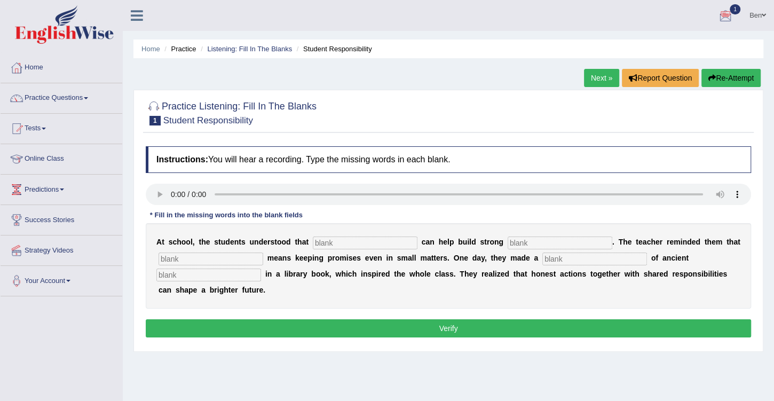
click at [415, 145] on div "Instructions: You will hear a recording. Type the missing words in each blank. …" at bounding box center [448, 243] width 610 height 205
click at [336, 236] on input "text" at bounding box center [365, 242] width 105 height 13
type input "responsibility"
type input "community"
click at [208, 255] on input "text" at bounding box center [210, 258] width 105 height 13
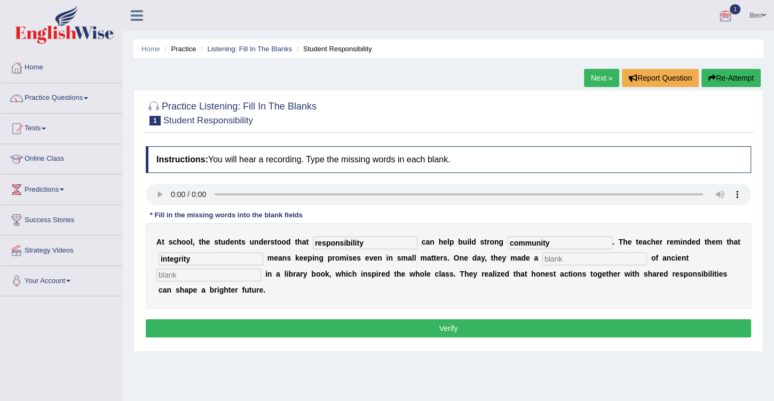
type input "integrity"
click at [568, 256] on input "text" at bounding box center [594, 258] width 105 height 13
type input "discovery"
type input "words"
click at [459, 319] on button "Verify" at bounding box center [448, 328] width 605 height 18
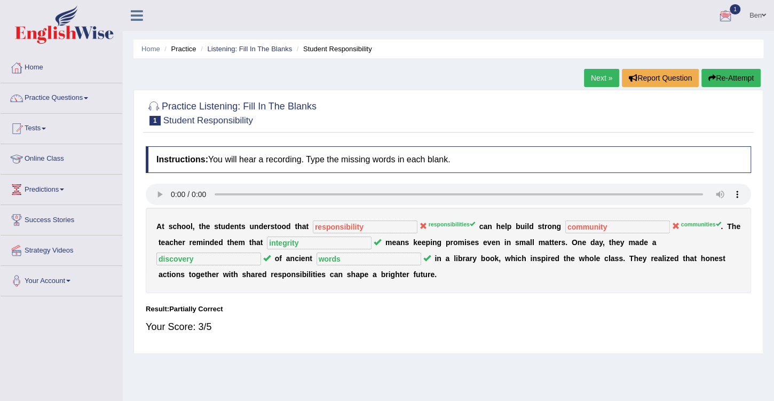
click at [603, 75] on link "Next »" at bounding box center [601, 78] width 35 height 18
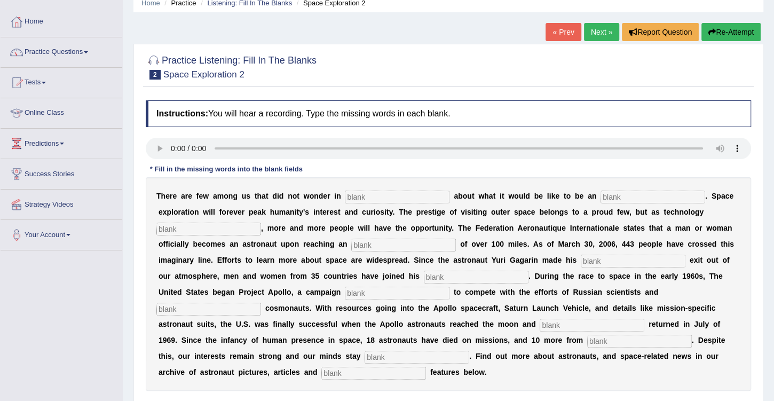
scroll to position [91, 0]
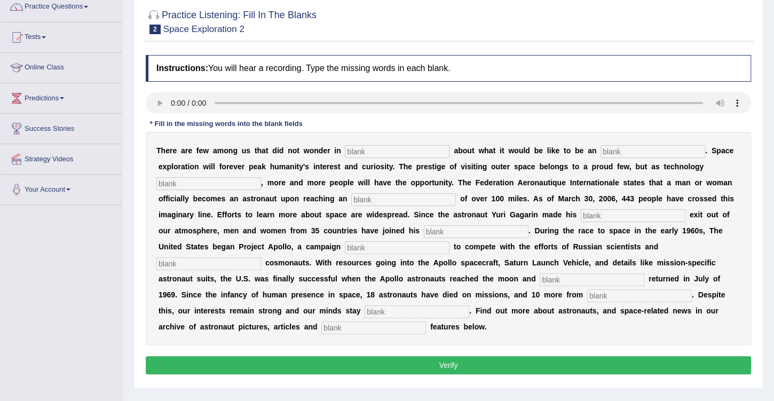
click at [357, 149] on input "text" at bounding box center [397, 151] width 105 height 13
type input "awe"
click at [600, 145] on input "text" at bounding box center [652, 151] width 105 height 13
click at [600, 149] on input "text" at bounding box center [652, 151] width 105 height 13
type input "astronut"
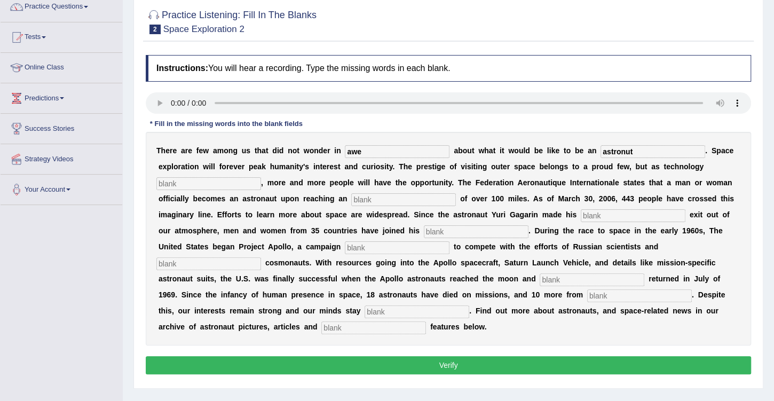
click at [261, 177] on input "text" at bounding box center [208, 183] width 105 height 13
type input "develops"
click at [351, 200] on input "text" at bounding box center [403, 199] width 105 height 13
type input "altitude"
click at [581, 211] on input "text" at bounding box center [633, 215] width 105 height 13
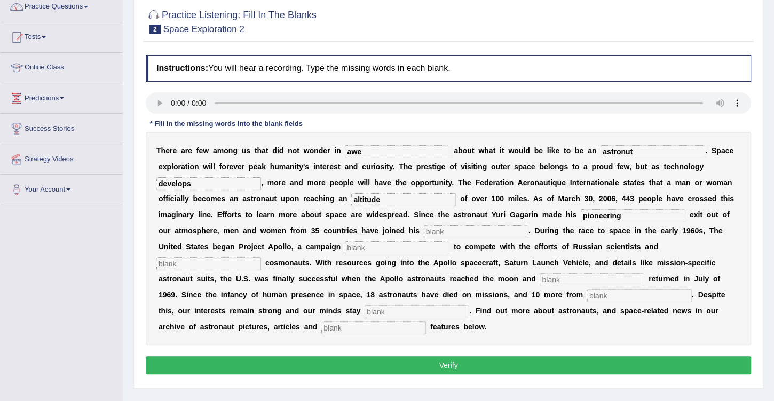
type input "pioneering"
click at [424, 225] on input "text" at bounding box center [476, 231] width 105 height 13
type input "neurosity"
click at [449, 241] on input "text" at bounding box center [397, 247] width 105 height 13
type input "launched"
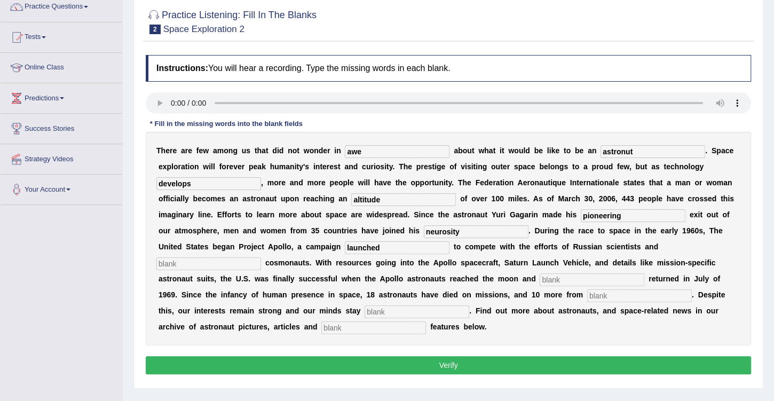
click at [261, 257] on input "text" at bounding box center [208, 263] width 105 height 13
type input "future"
click at [539, 279] on input "text" at bounding box center [591, 279] width 105 height 13
type input "safety"
click at [587, 295] on input "text" at bounding box center [639, 295] width 105 height 13
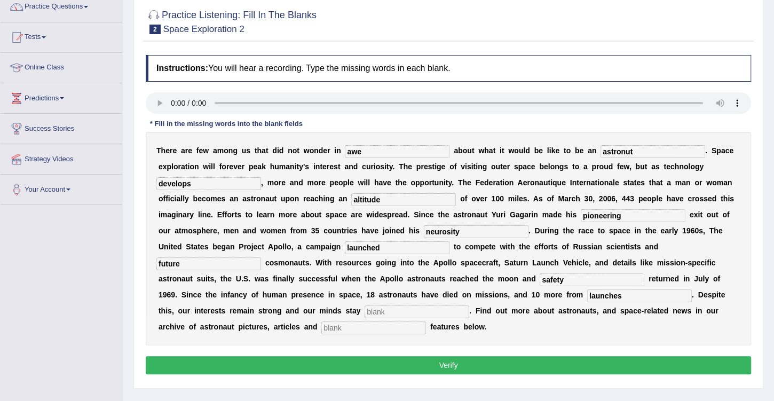
type input "launches"
click at [469, 305] on input "text" at bounding box center [416, 311] width 105 height 13
type input "determined"
click at [413, 321] on input "text" at bounding box center [373, 327] width 105 height 13
type input "interactive"
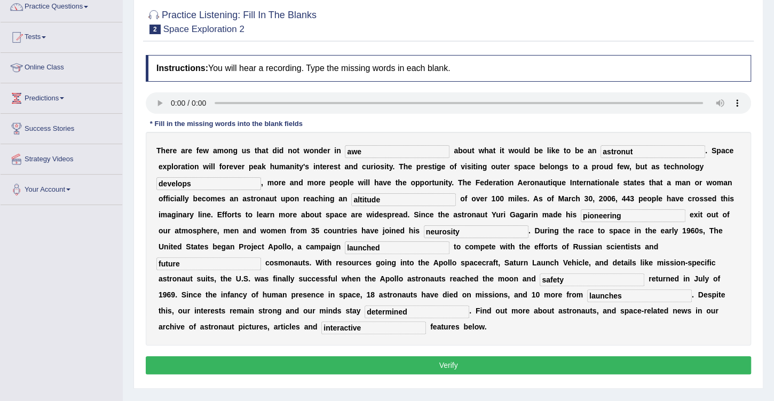
click at [461, 356] on button "Verify" at bounding box center [448, 365] width 605 height 18
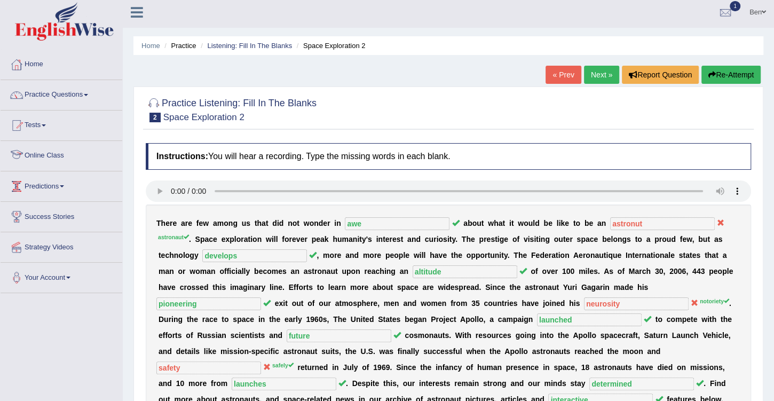
scroll to position [0, 0]
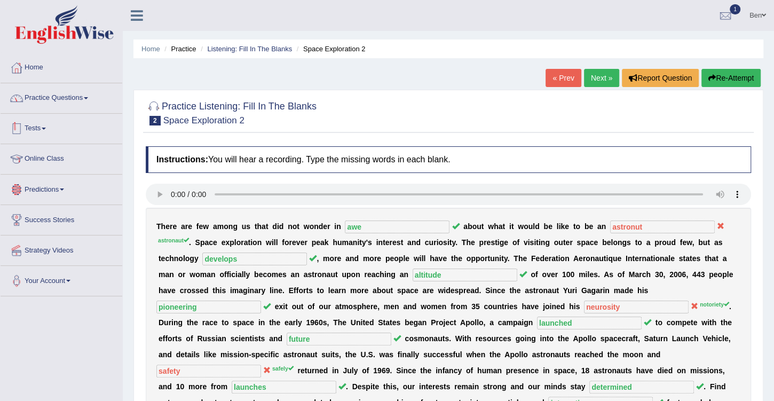
click at [80, 104] on link "Practice Questions" at bounding box center [62, 96] width 122 height 27
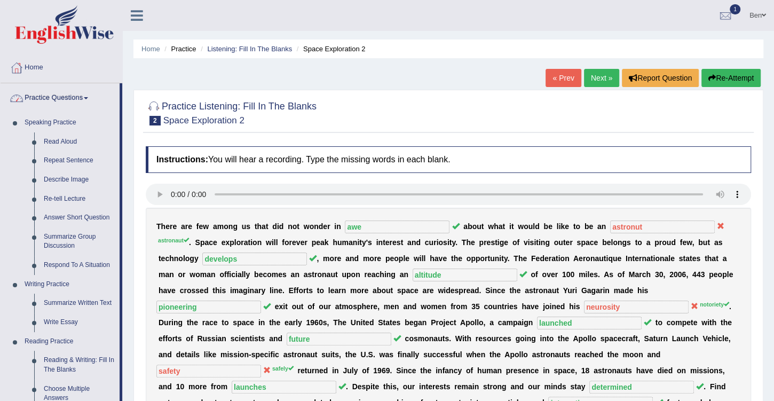
click at [425, 146] on h4 "Instructions: You will hear a recording. Type the missing words in each blank." at bounding box center [448, 159] width 605 height 27
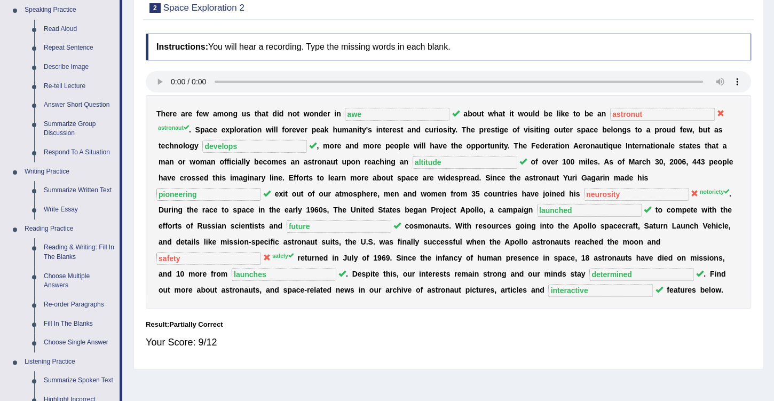
scroll to position [122, 0]
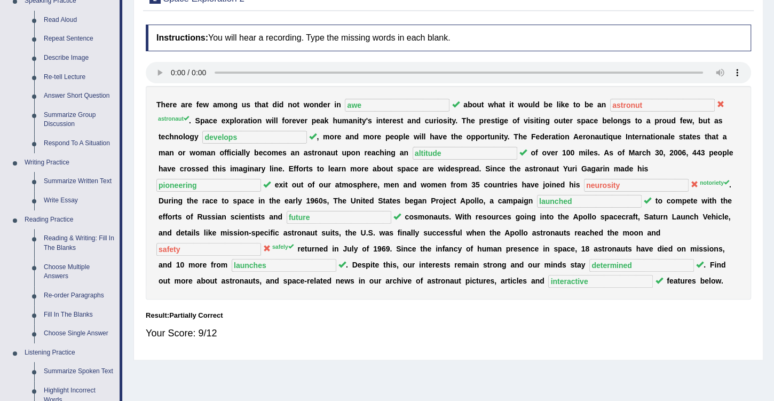
click at [700, 182] on sup "notoriety" at bounding box center [714, 182] width 29 height 6
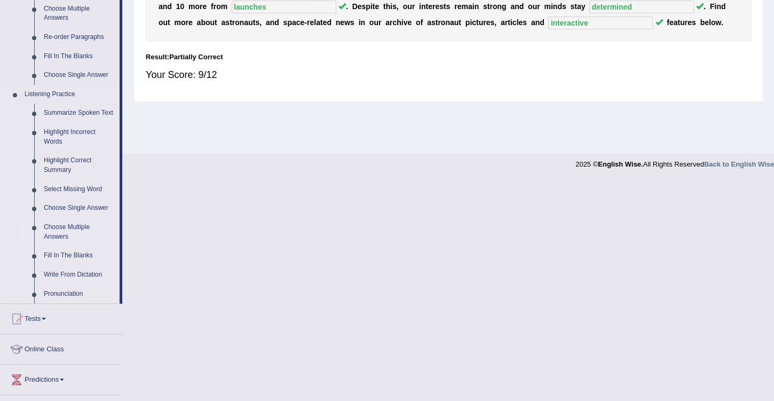
scroll to position [457, 0]
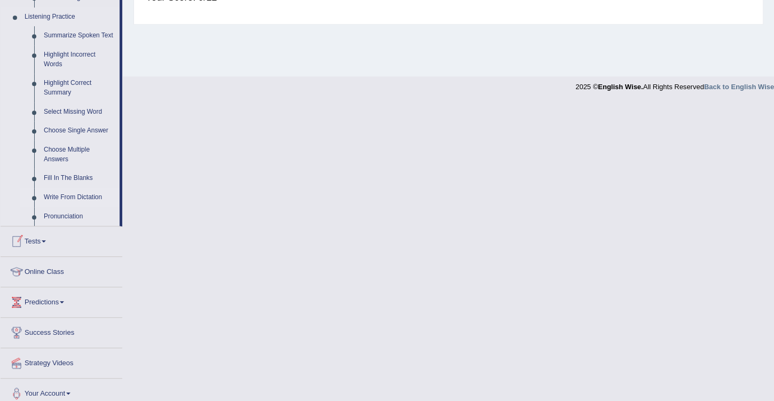
click at [71, 196] on link "Write From Dictation" at bounding box center [79, 197] width 81 height 19
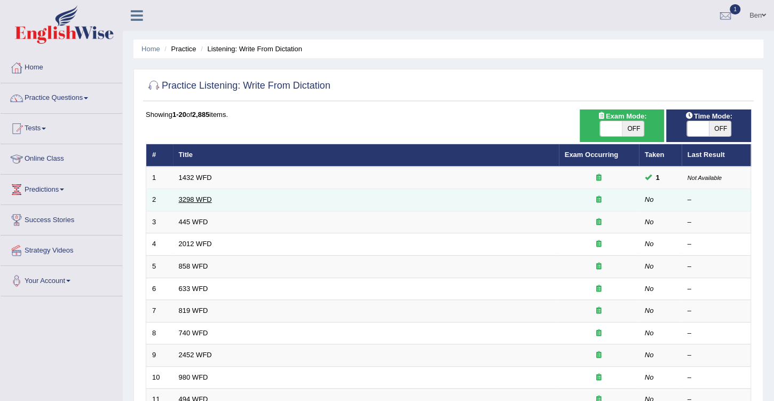
click at [195, 197] on link "3298 WFD" at bounding box center [195, 199] width 33 height 8
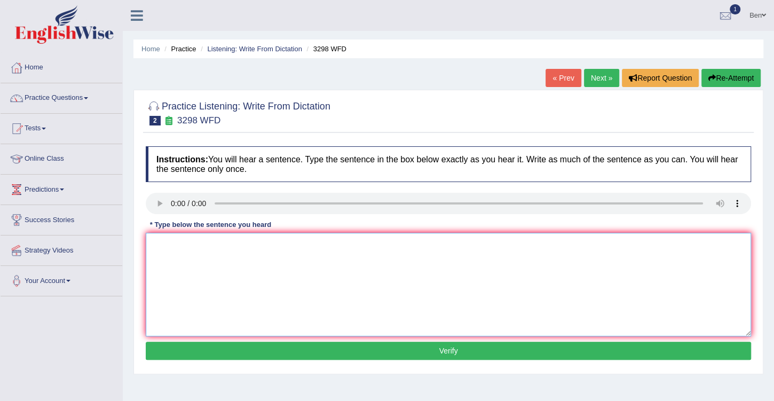
click at [225, 236] on textarea at bounding box center [448, 285] width 605 height 104
click at [161, 243] on textarea "an b ap t c si b to as of" at bounding box center [448, 285] width 605 height 104
type textarea "animal behaviours appear to be similar to aspects of humans"
click at [440, 348] on button "Verify" at bounding box center [448, 350] width 605 height 18
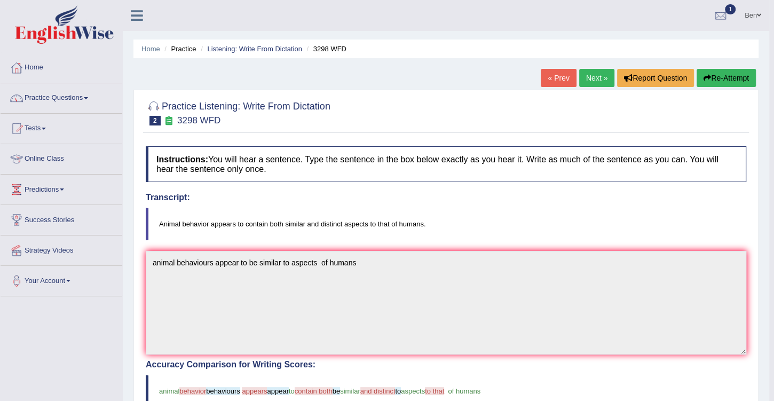
click at [605, 74] on link "Next »" at bounding box center [596, 78] width 35 height 18
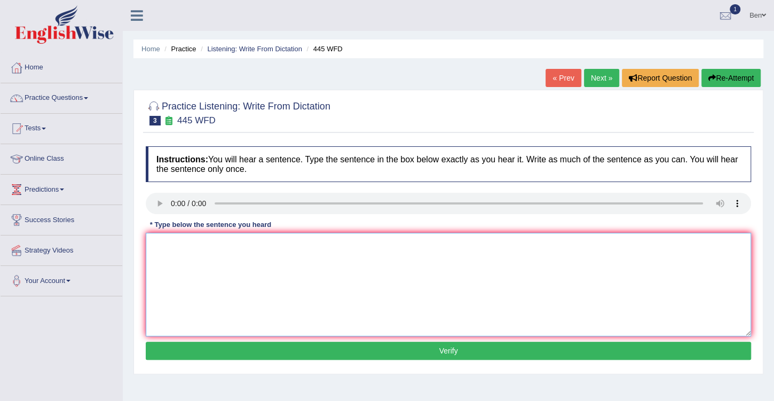
click at [180, 235] on textarea at bounding box center [448, 285] width 605 height 104
click at [153, 245] on textarea "t a a ma a pl f l a s o m" at bounding box center [448, 285] width 605 height 104
type textarea "The american astronauts made a plan for landing a space ship on mars."
click at [434, 346] on button "Verify" at bounding box center [448, 350] width 605 height 18
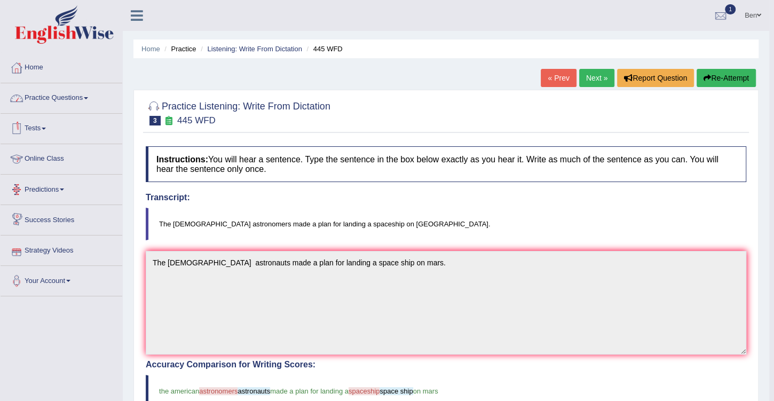
click at [82, 95] on link "Practice Questions" at bounding box center [62, 96] width 122 height 27
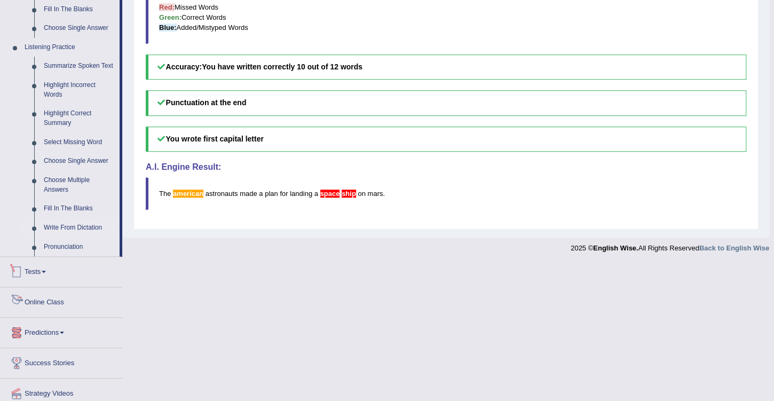
click at [76, 227] on link "Write From Dictation" at bounding box center [79, 227] width 81 height 19
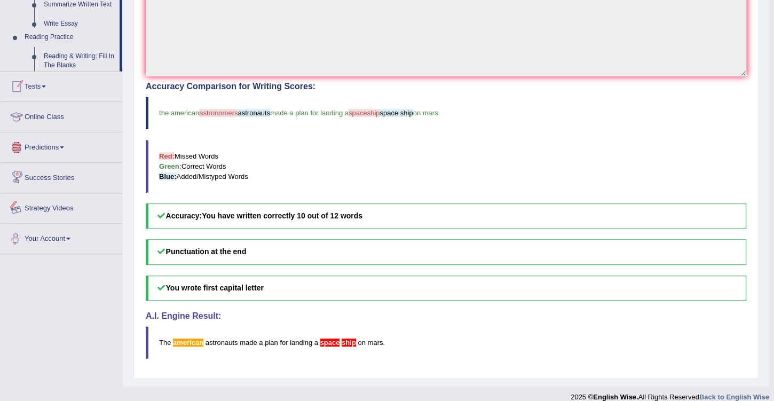
scroll to position [285, 0]
